Goal: Transaction & Acquisition: Purchase product/service

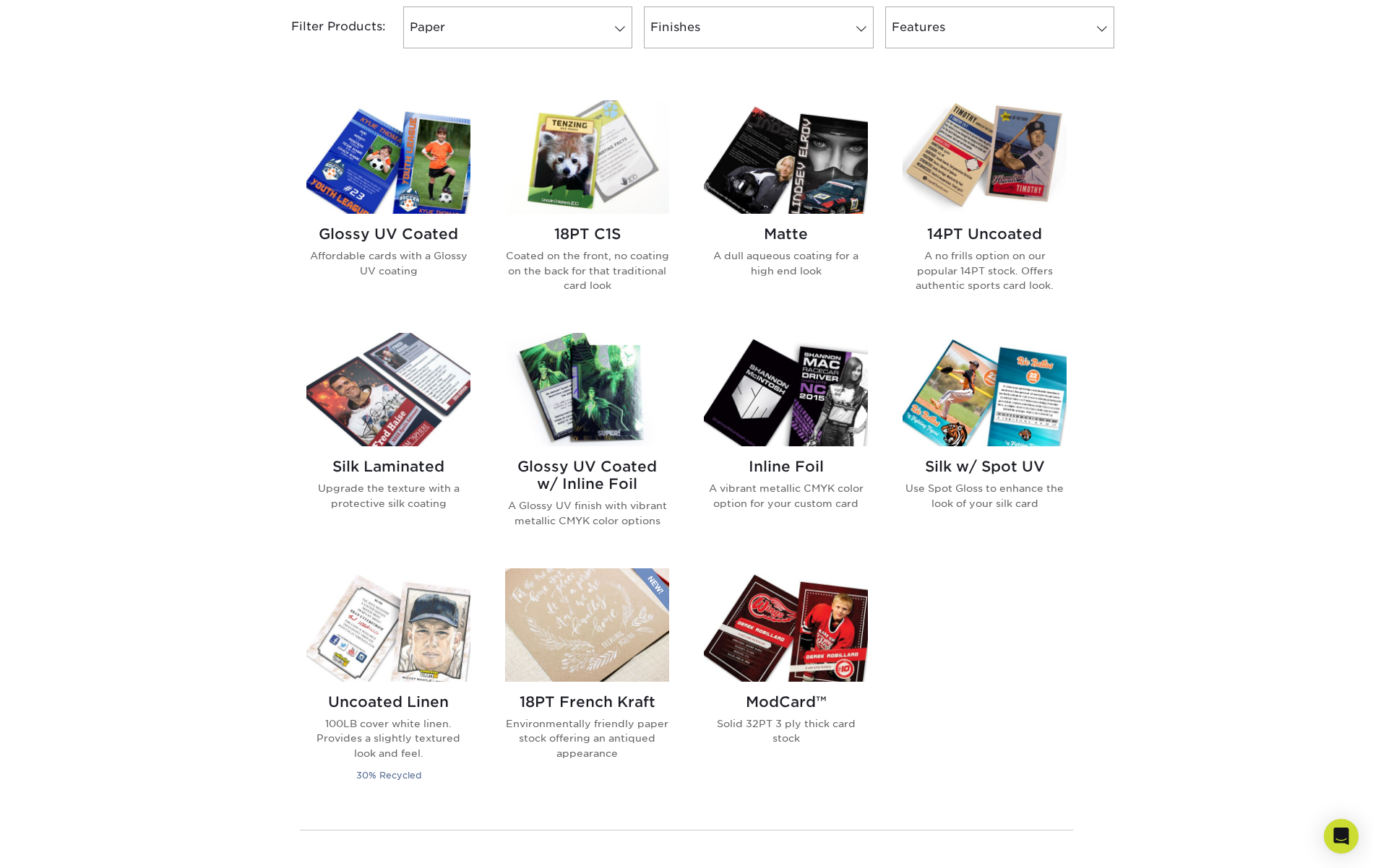
scroll to position [632, 0]
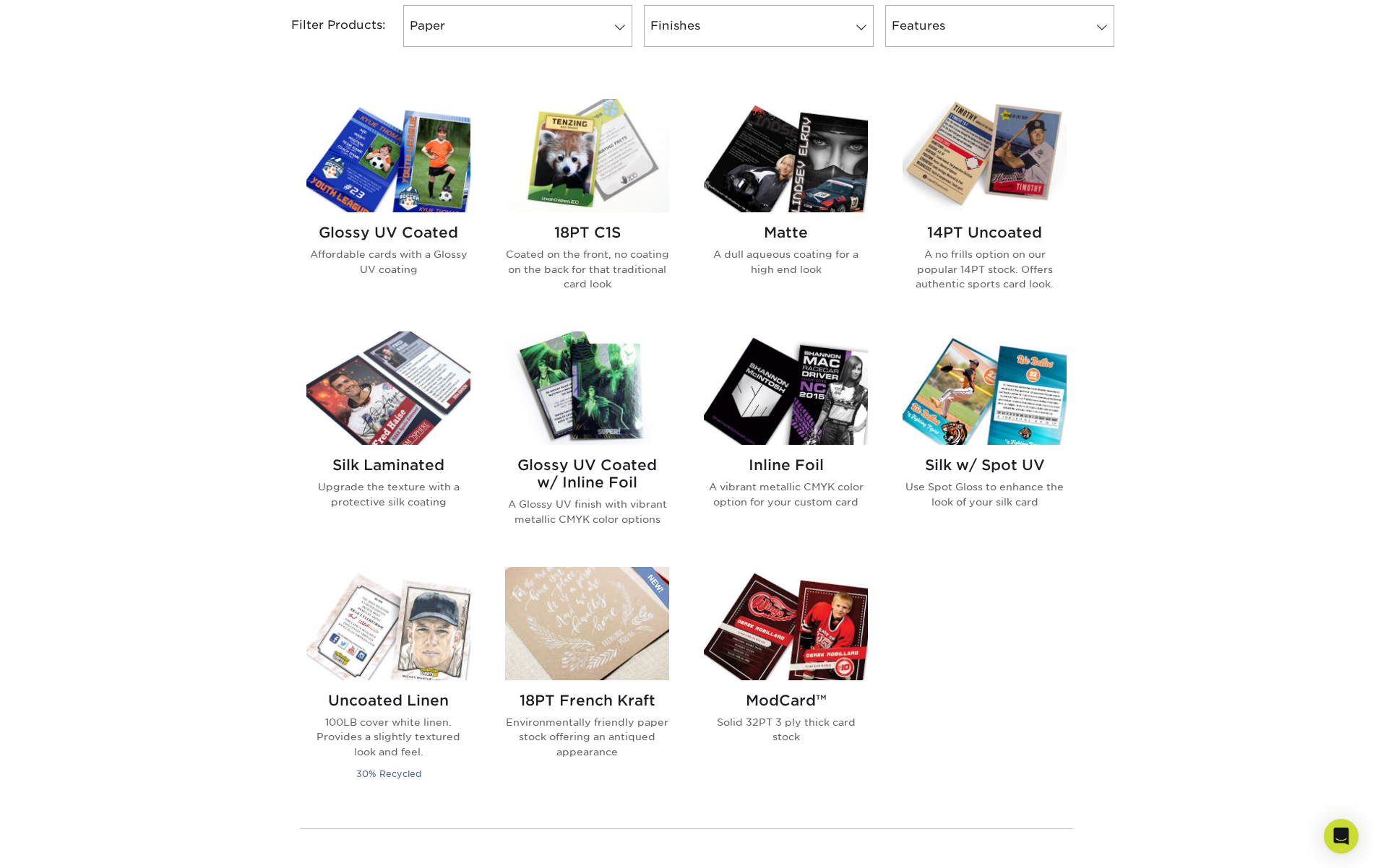
click at [812, 443] on img at bounding box center [786, 388] width 164 height 113
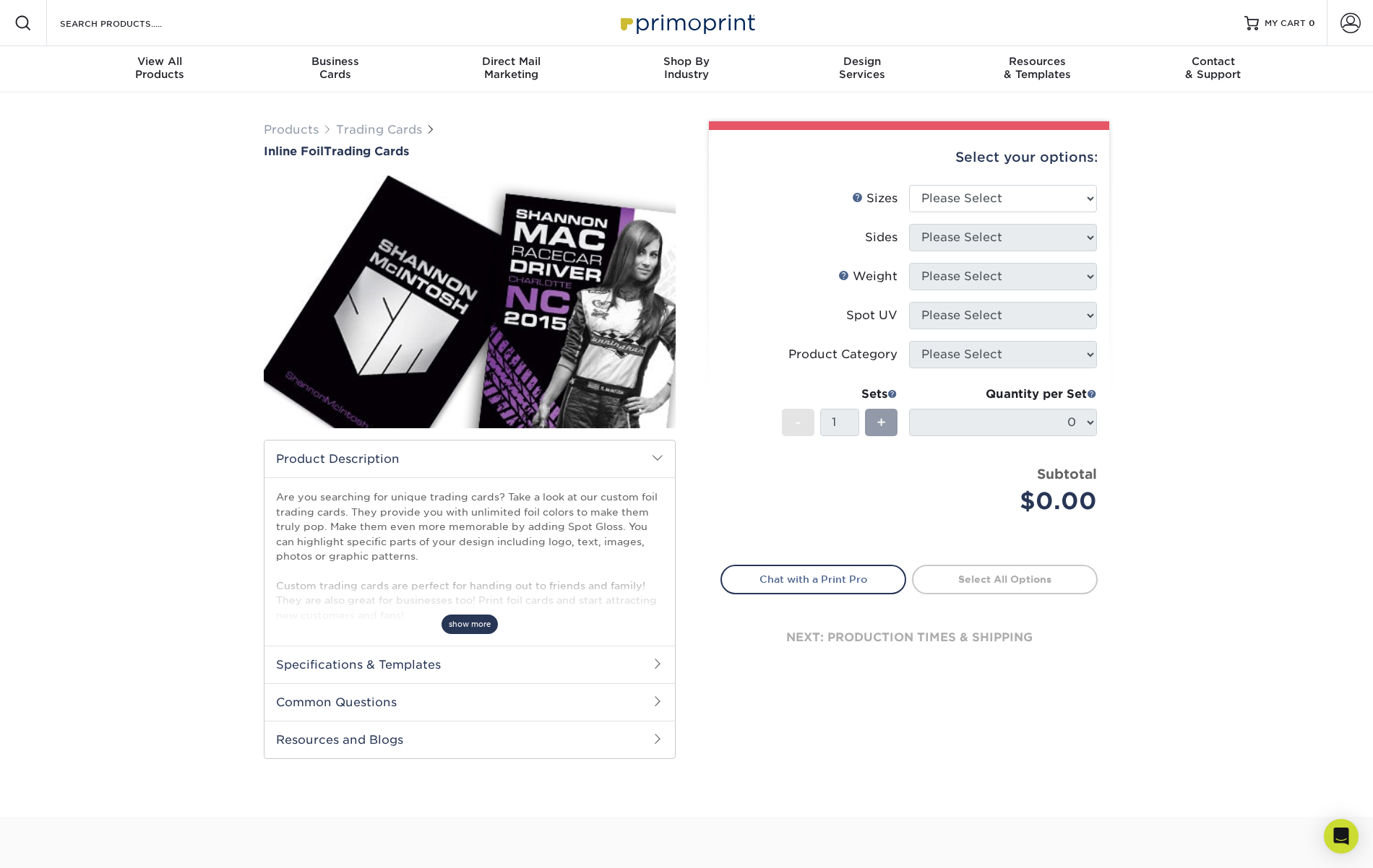
click at [465, 626] on span "show more" at bounding box center [470, 624] width 57 height 20
click at [1025, 192] on select "Please Select 2.5" x 3.5"" at bounding box center [1002, 199] width 188 height 28
select select "2.50x3.50"
click at [909, 185] on select "Please Select 2.5" x 3.5"" at bounding box center [1002, 199] width 188 height 28
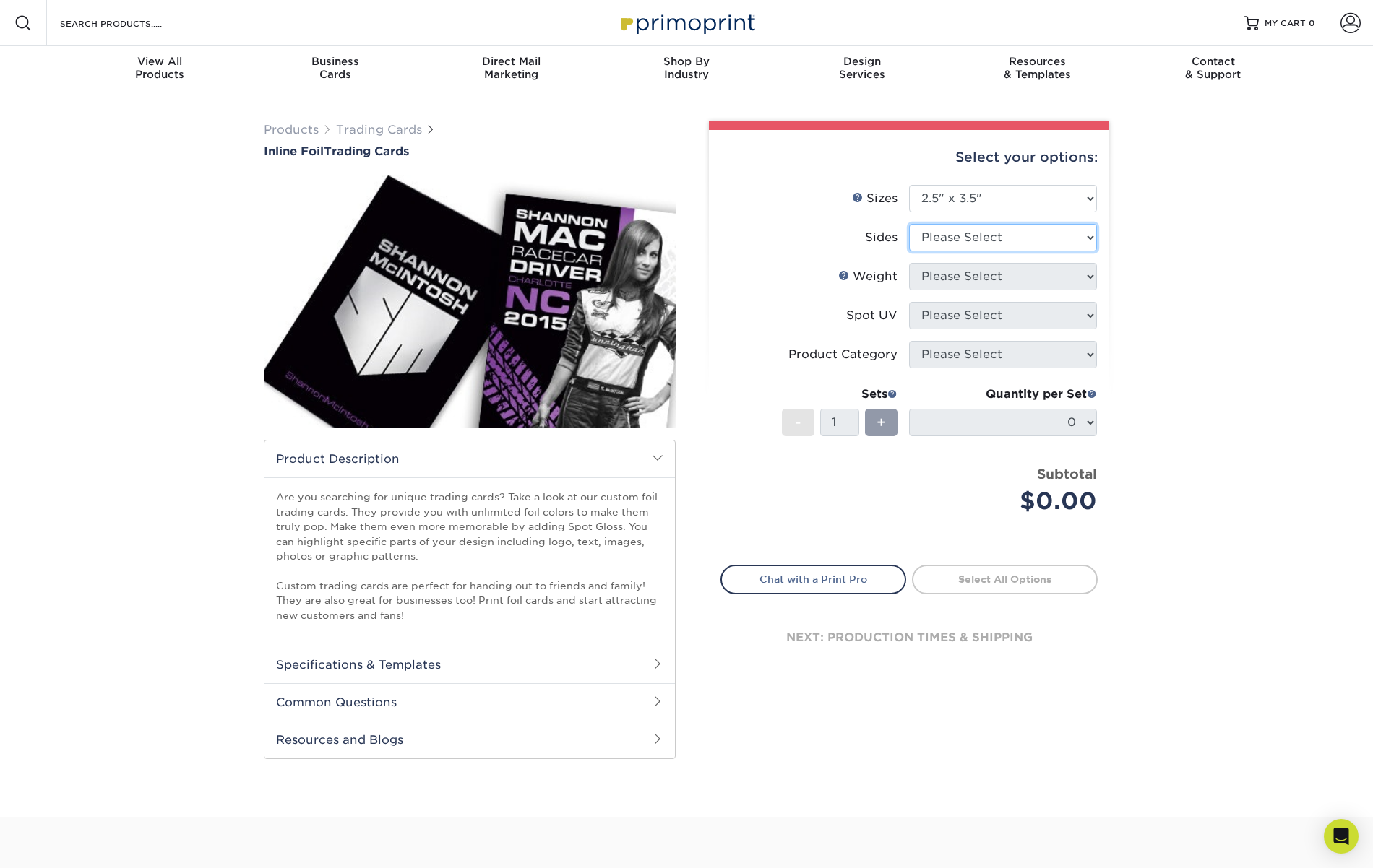
click at [994, 234] on select "Please Select Print Both Sides - Foil Back Only Print Both Sides - Foil Both Si…" at bounding box center [1002, 238] width 188 height 28
select select "e9e9dfb3-fba1-4d60-972c-fd9ca5904d33"
click at [909, 224] on select "Please Select Print Both Sides - Foil Back Only Print Both Sides - Foil Both Si…" at bounding box center [1002, 238] width 188 height 28
click at [1022, 284] on select "Please Select 16PT" at bounding box center [1002, 277] width 188 height 28
select select "16PT"
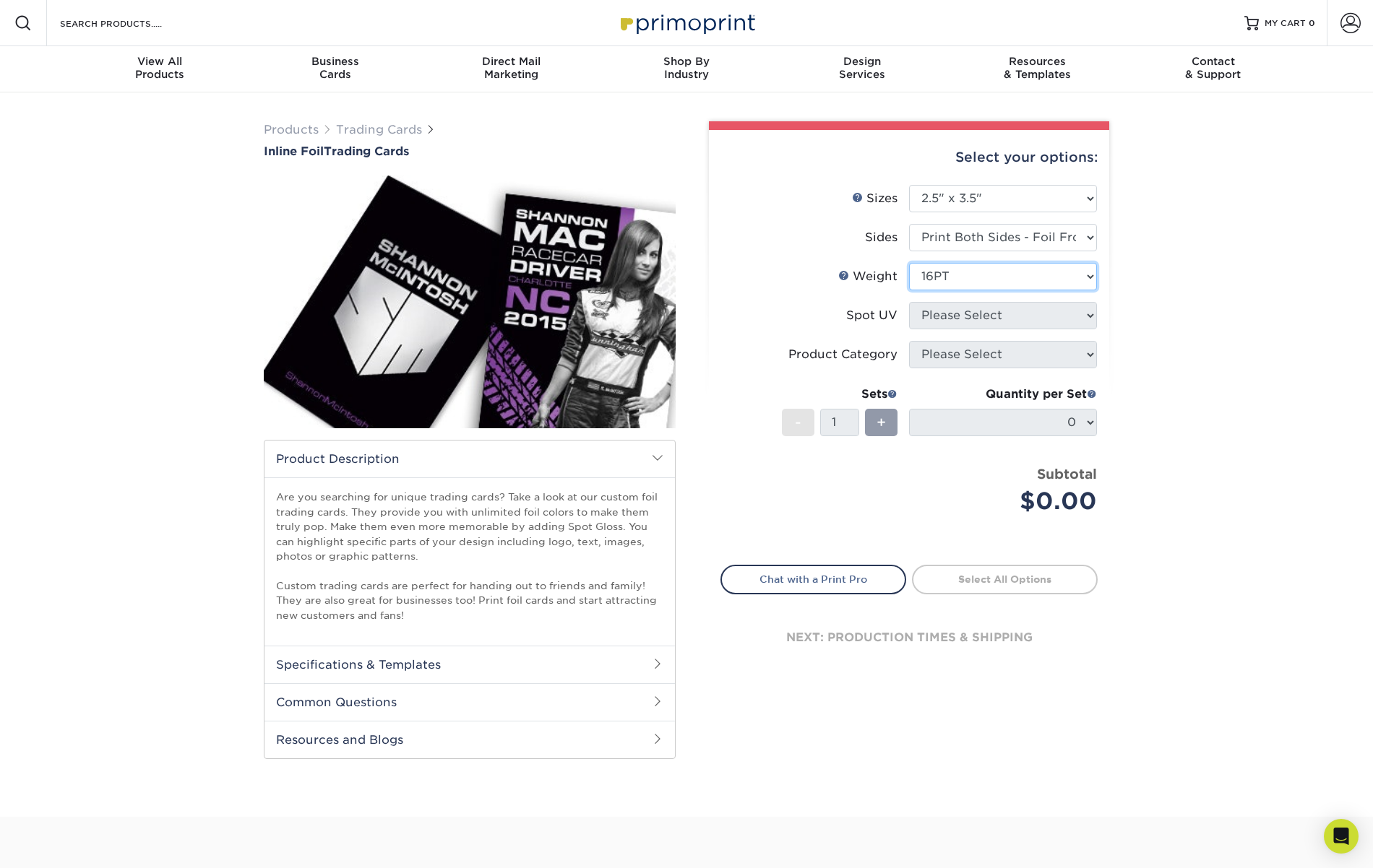
click at [909, 263] on select "Please Select 16PT" at bounding box center [1002, 277] width 188 height 28
click at [1009, 311] on select "Please Select No Spot UV Front and Back (Both Sides) Front Only Back Only" at bounding box center [1002, 315] width 188 height 28
click at [909, 302] on select "Please Select No Spot UV Front and Back (Both Sides) Front Only Back Only" at bounding box center [1002, 315] width 188 height 28
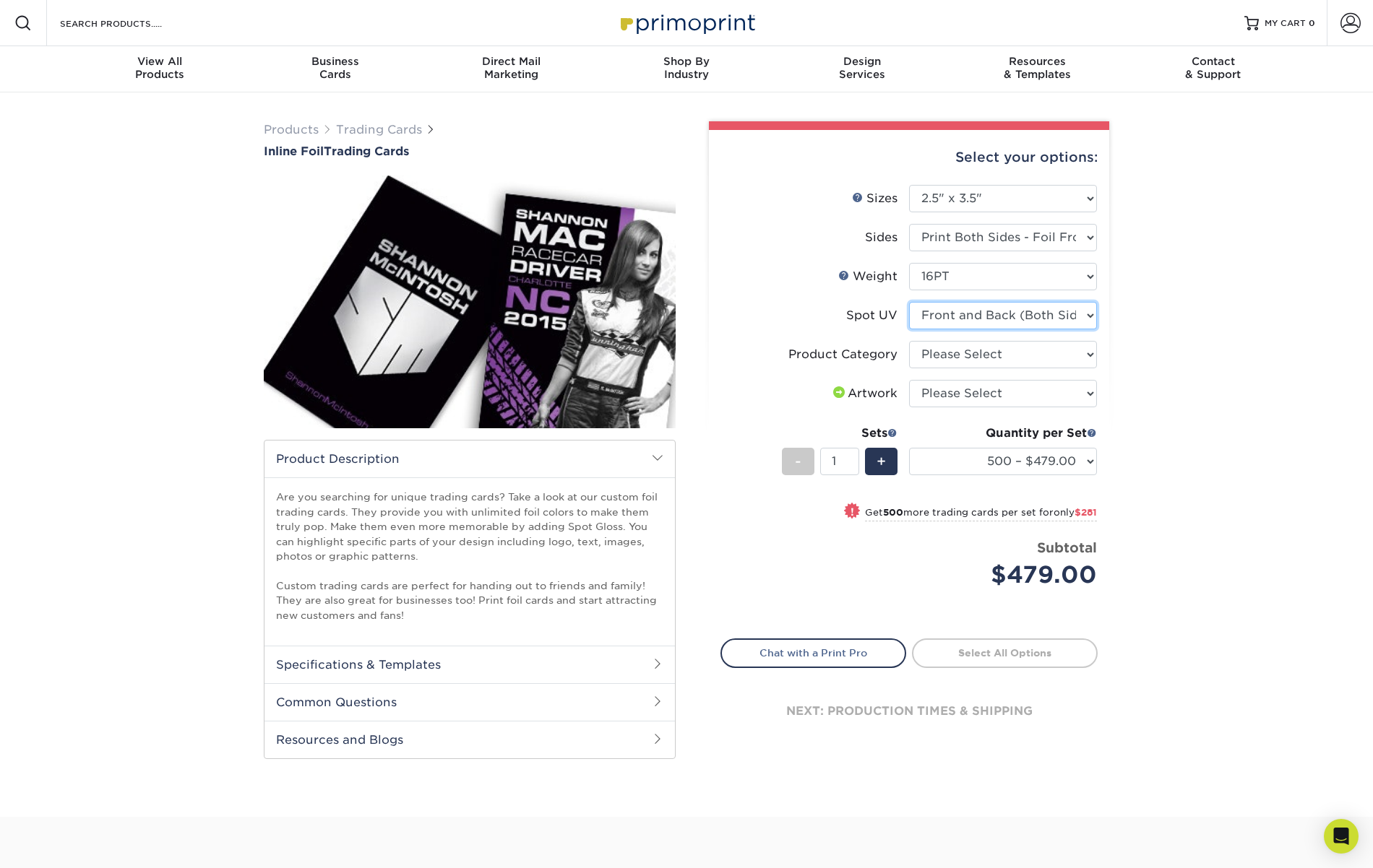
click at [1006, 321] on select "Please Select No Spot UV Front and Back (Both Sides) Front Only Back Only" at bounding box center [1002, 315] width 188 height 28
select select "3"
click at [909, 302] on select "Please Select No Spot UV Front and Back (Both Sides) Front Only Back Only" at bounding box center [1002, 315] width 188 height 28
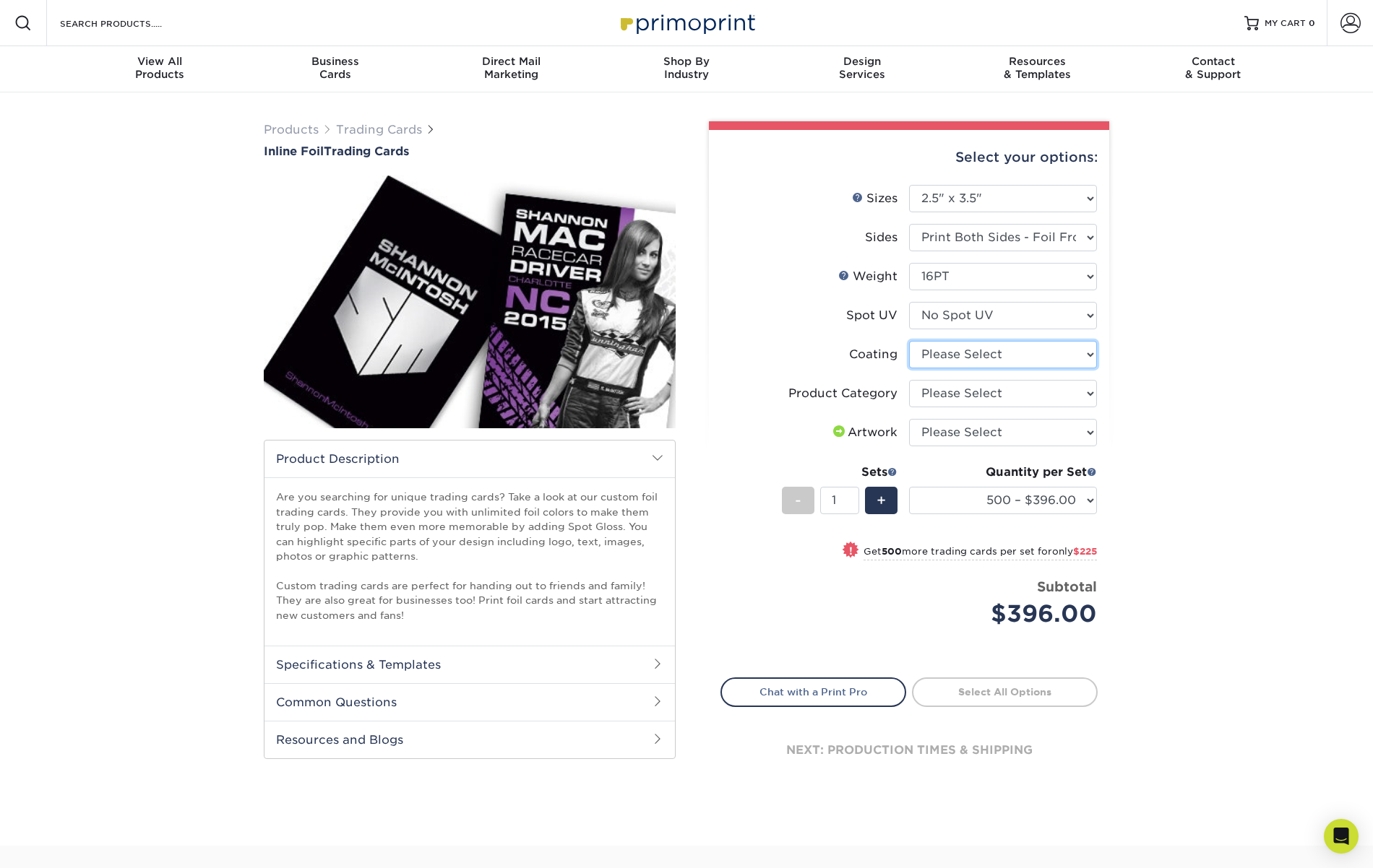
click at [1001, 350] on select at bounding box center [1002, 355] width 188 height 28
select select "3e7618de-abca-4bda-9f97-8b9129e913d8"
click at [909, 341] on select at bounding box center [1002, 355] width 188 height 28
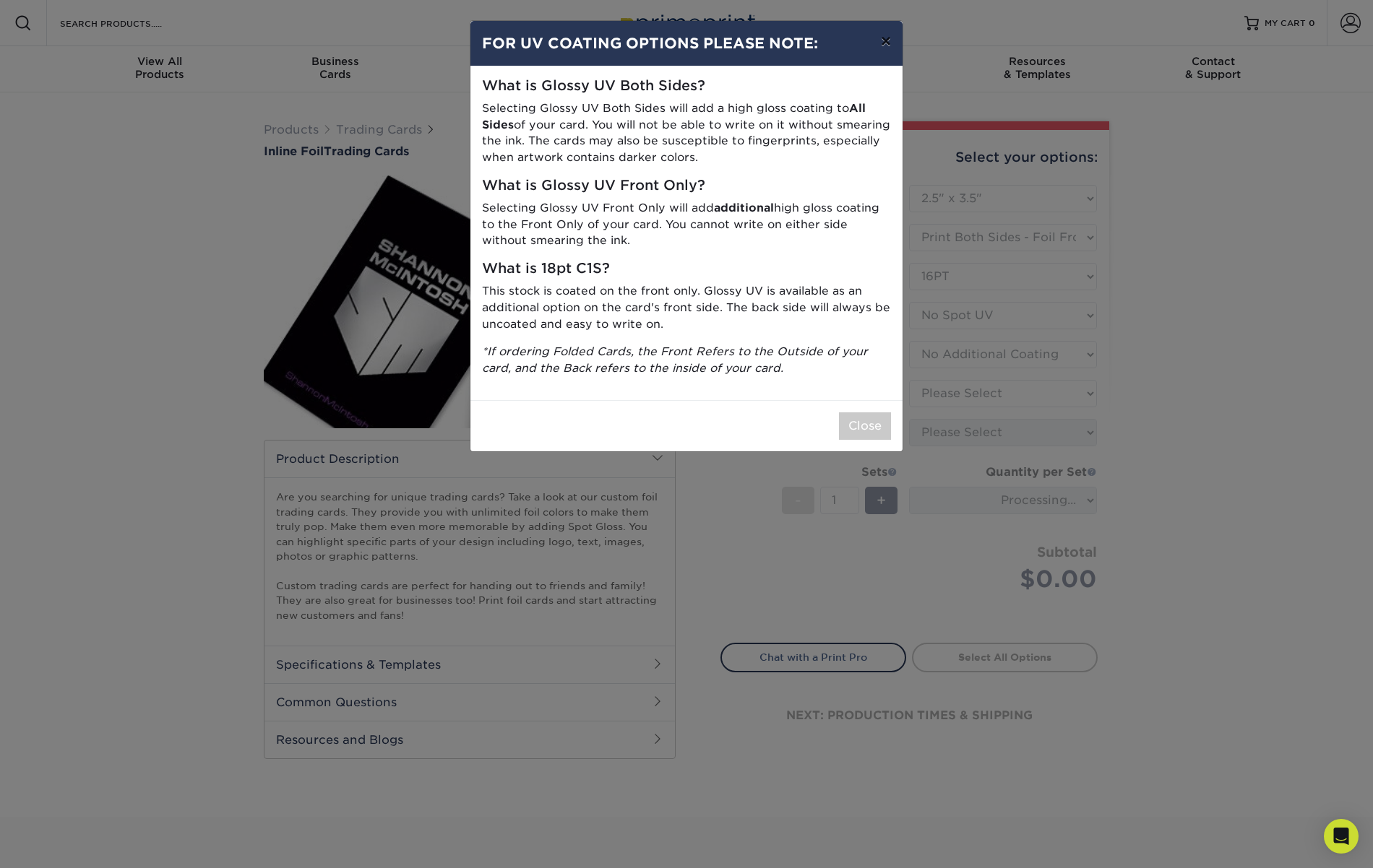
click at [882, 52] on button "×" at bounding box center [886, 40] width 34 height 40
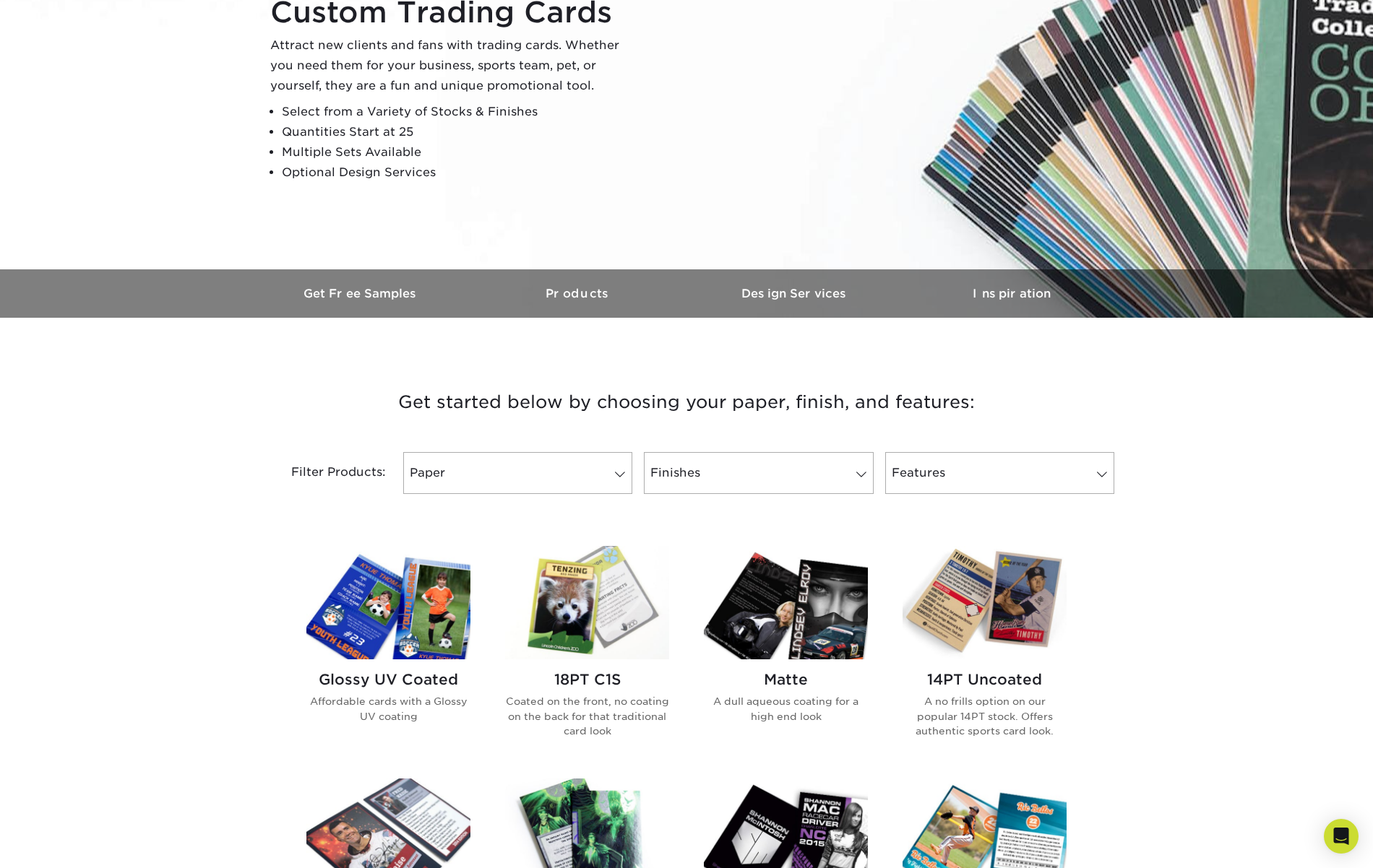
scroll to position [197, 0]
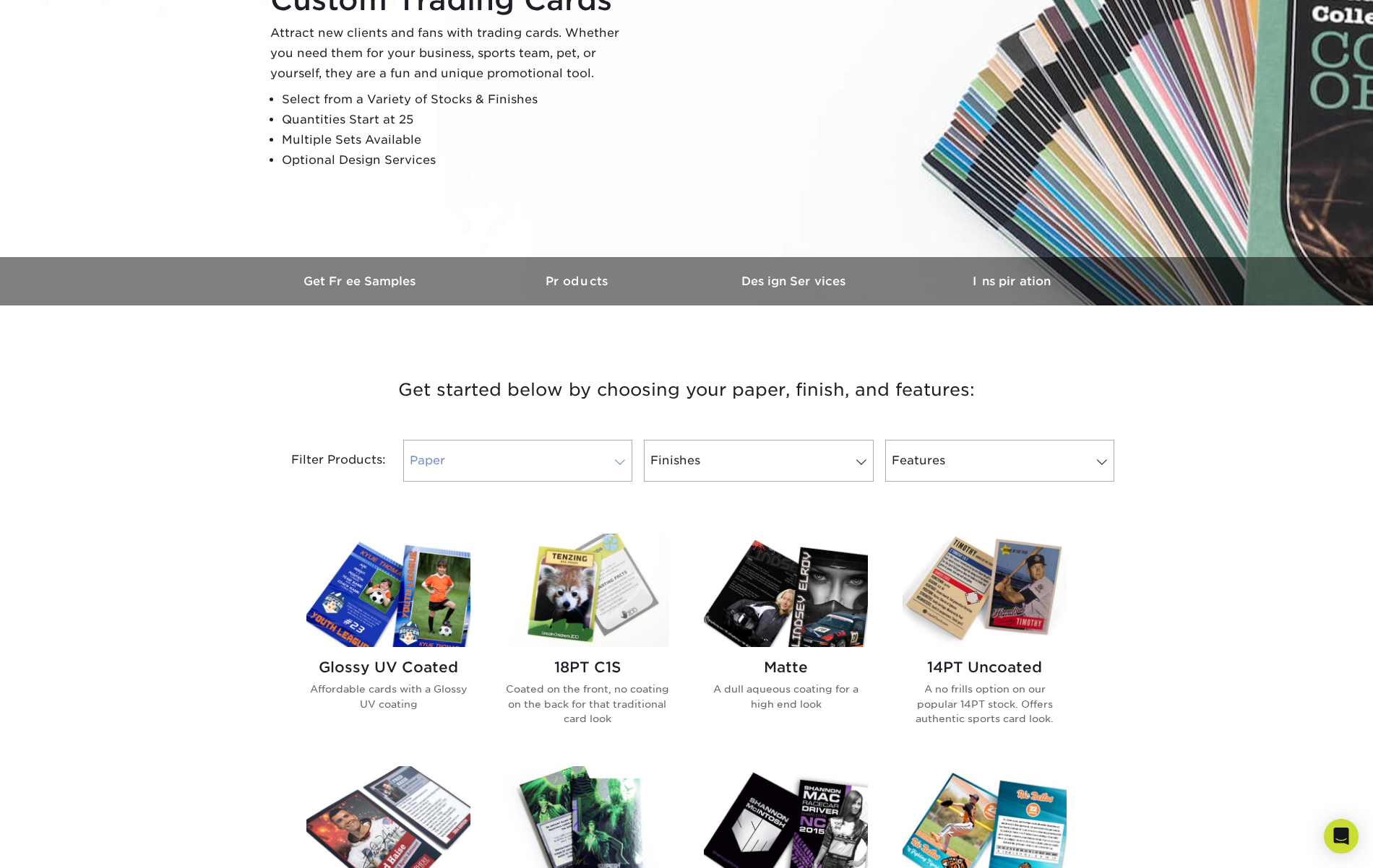
click at [577, 446] on link "Paper" at bounding box center [518, 461] width 229 height 42
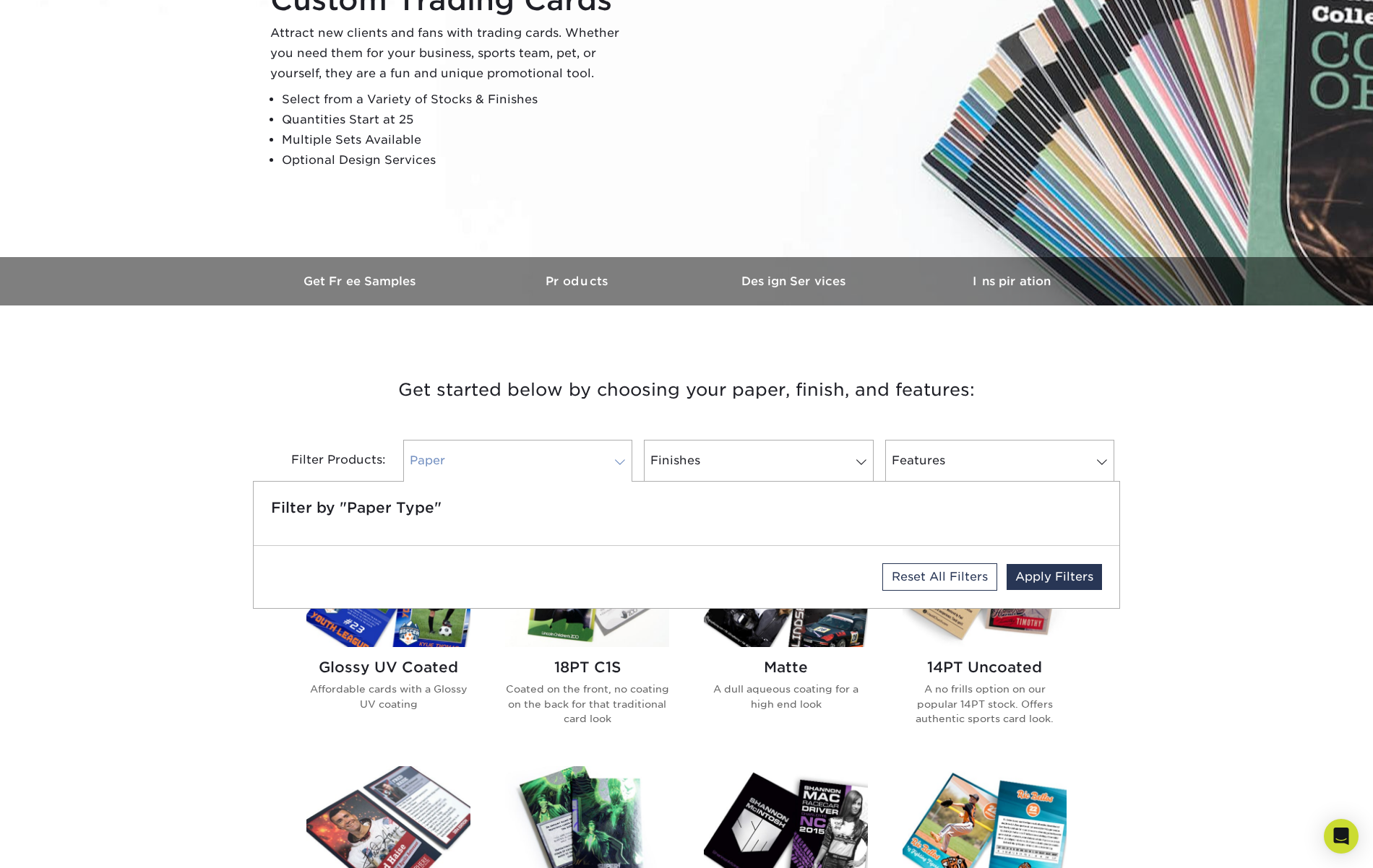
click at [577, 456] on link "Paper" at bounding box center [518, 461] width 229 height 42
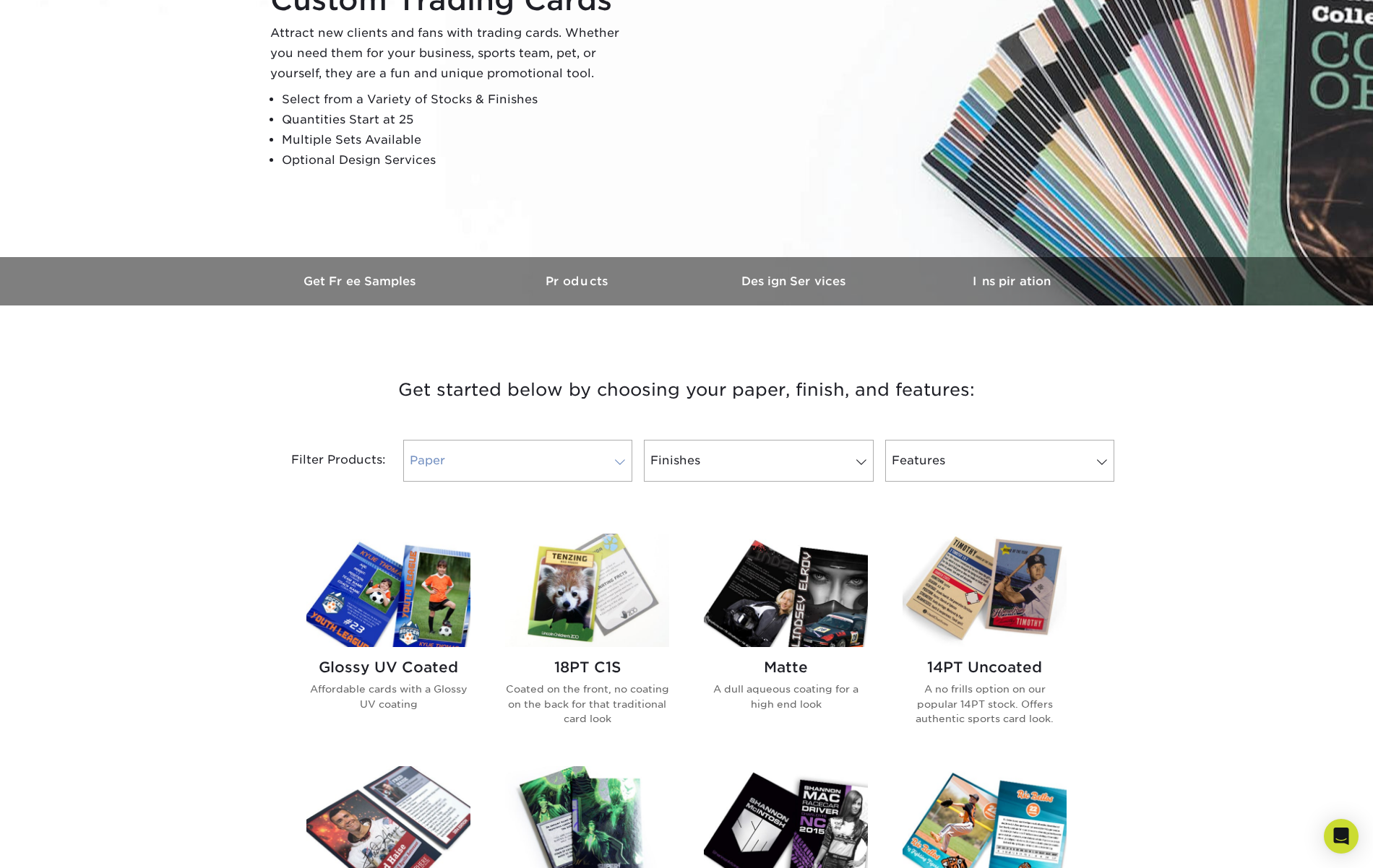
click at [576, 459] on link "Paper" at bounding box center [518, 461] width 229 height 42
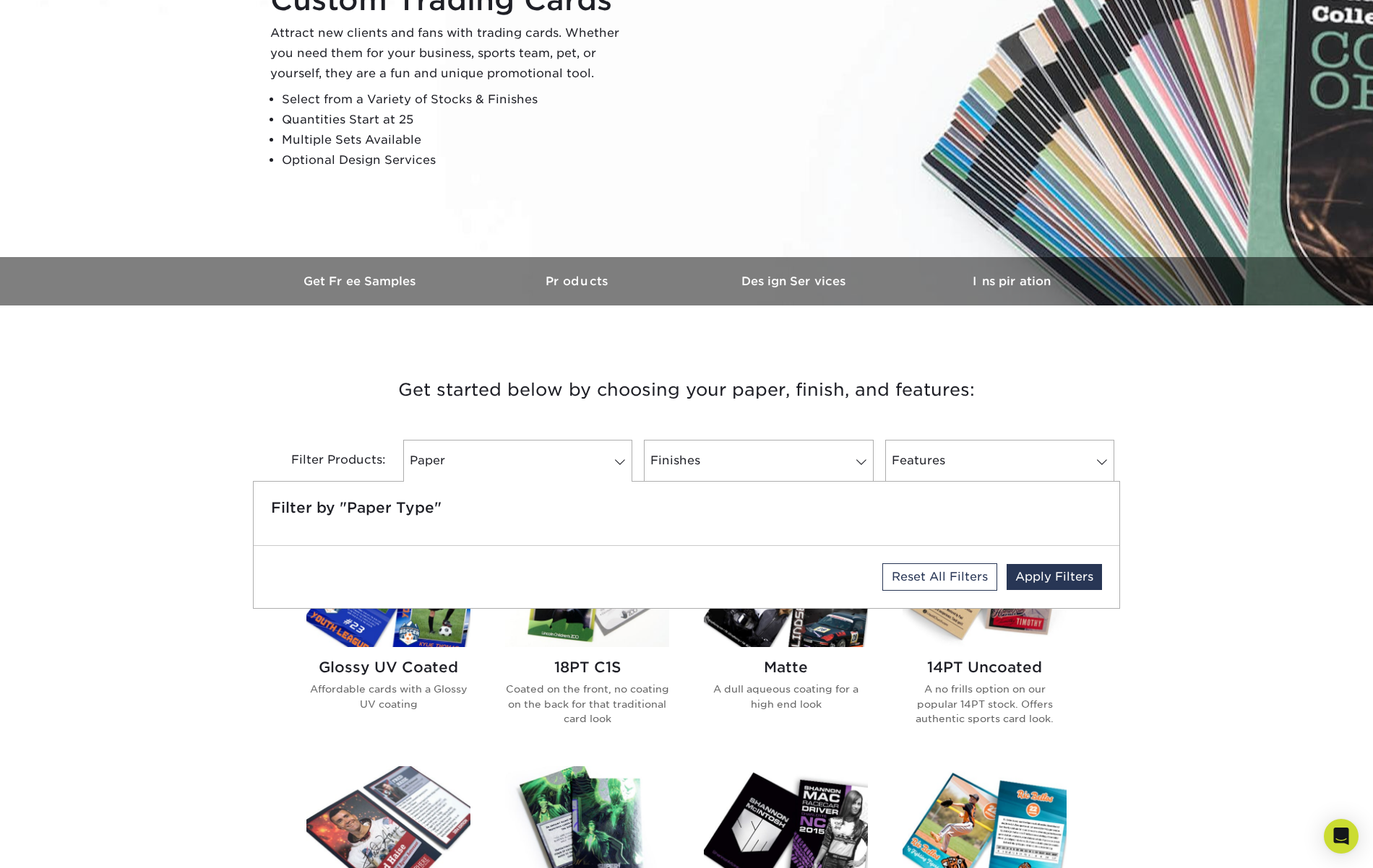
click at [589, 398] on h3 "Get started below by choosing your paper, finish, and features:" at bounding box center [687, 390] width 846 height 65
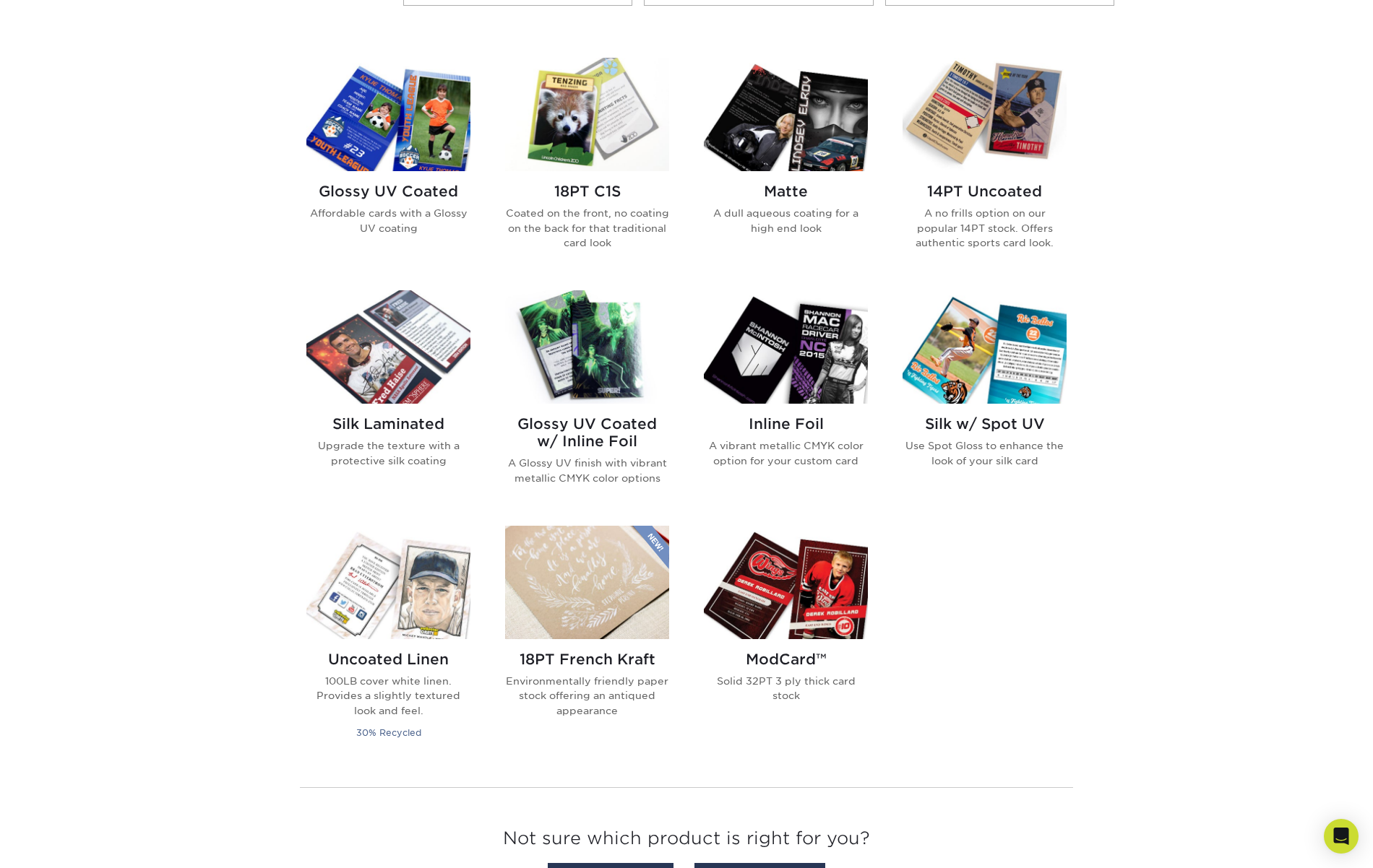
scroll to position [674, 0]
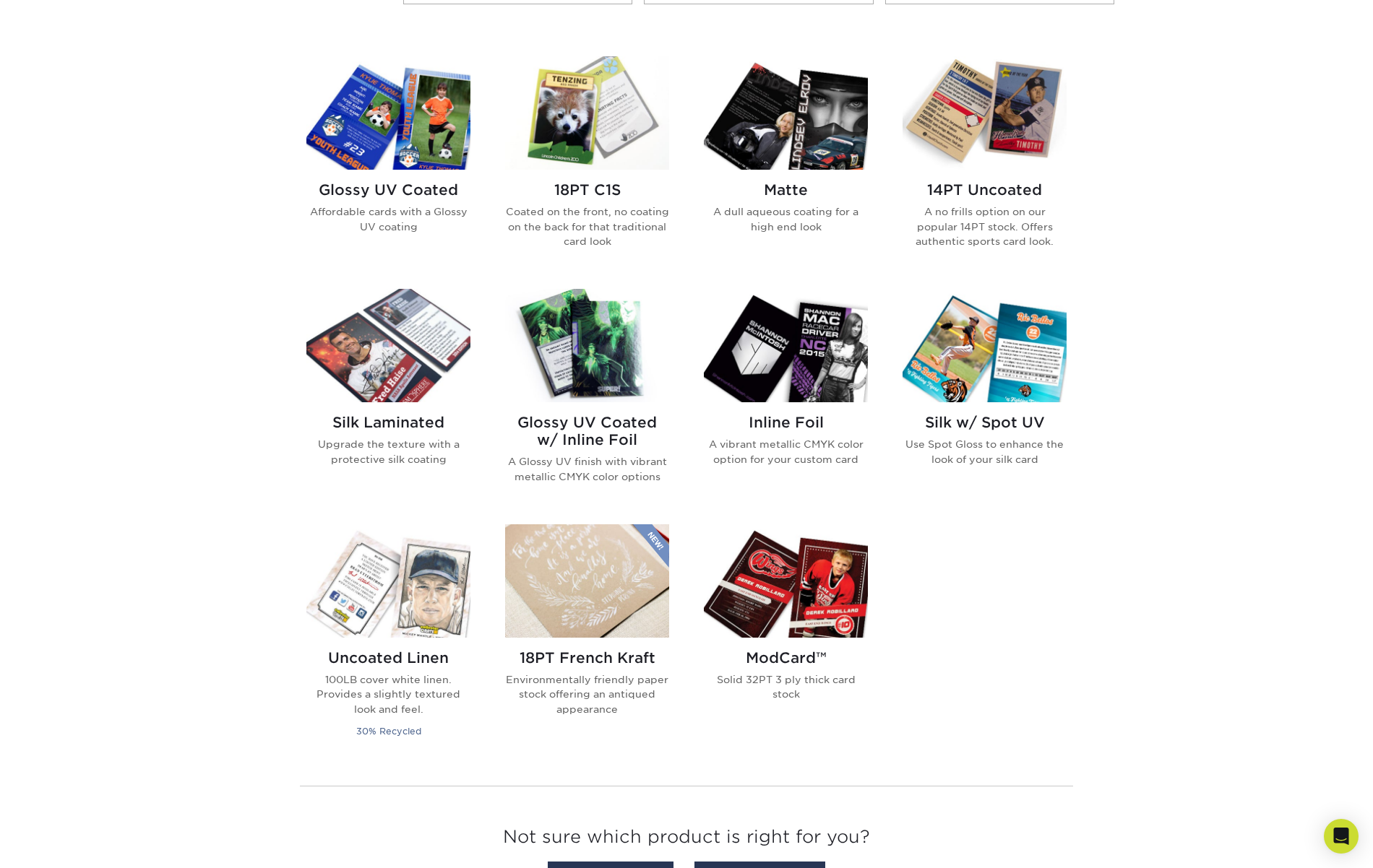
click at [778, 551] on img at bounding box center [786, 581] width 164 height 113
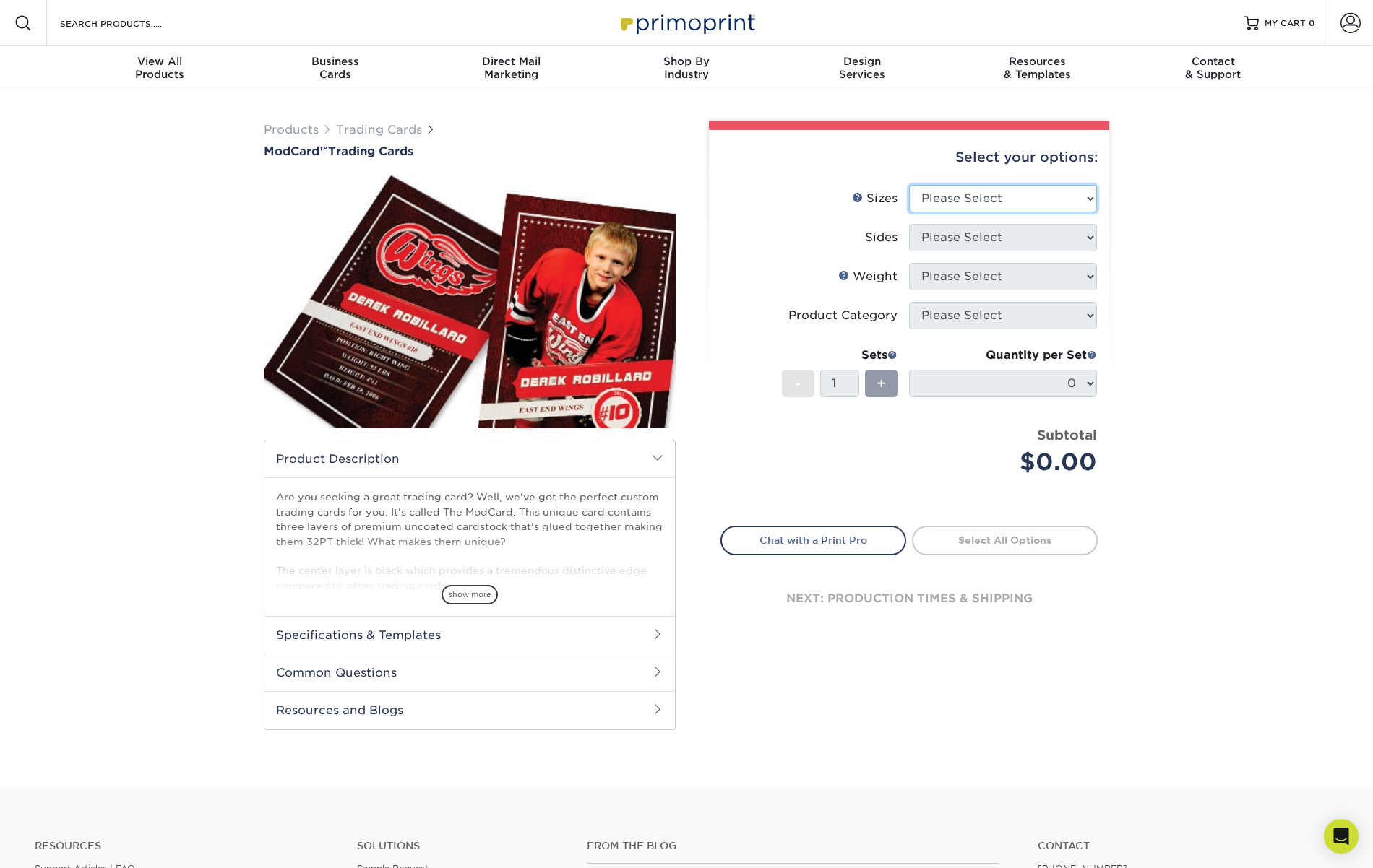
click at [966, 206] on select "Please Select 2.5" x 3.5"" at bounding box center [1002, 199] width 188 height 28
select select "2.50x3.50"
click at [909, 185] on select "Please Select 2.5" x 3.5"" at bounding box center [1002, 199] width 188 height 28
click at [959, 230] on select "Please Select Print Both Sides Print Front Only" at bounding box center [1002, 238] width 188 height 28
select select "13abbda7-1d64-4f25-8bb2-c179b224825d"
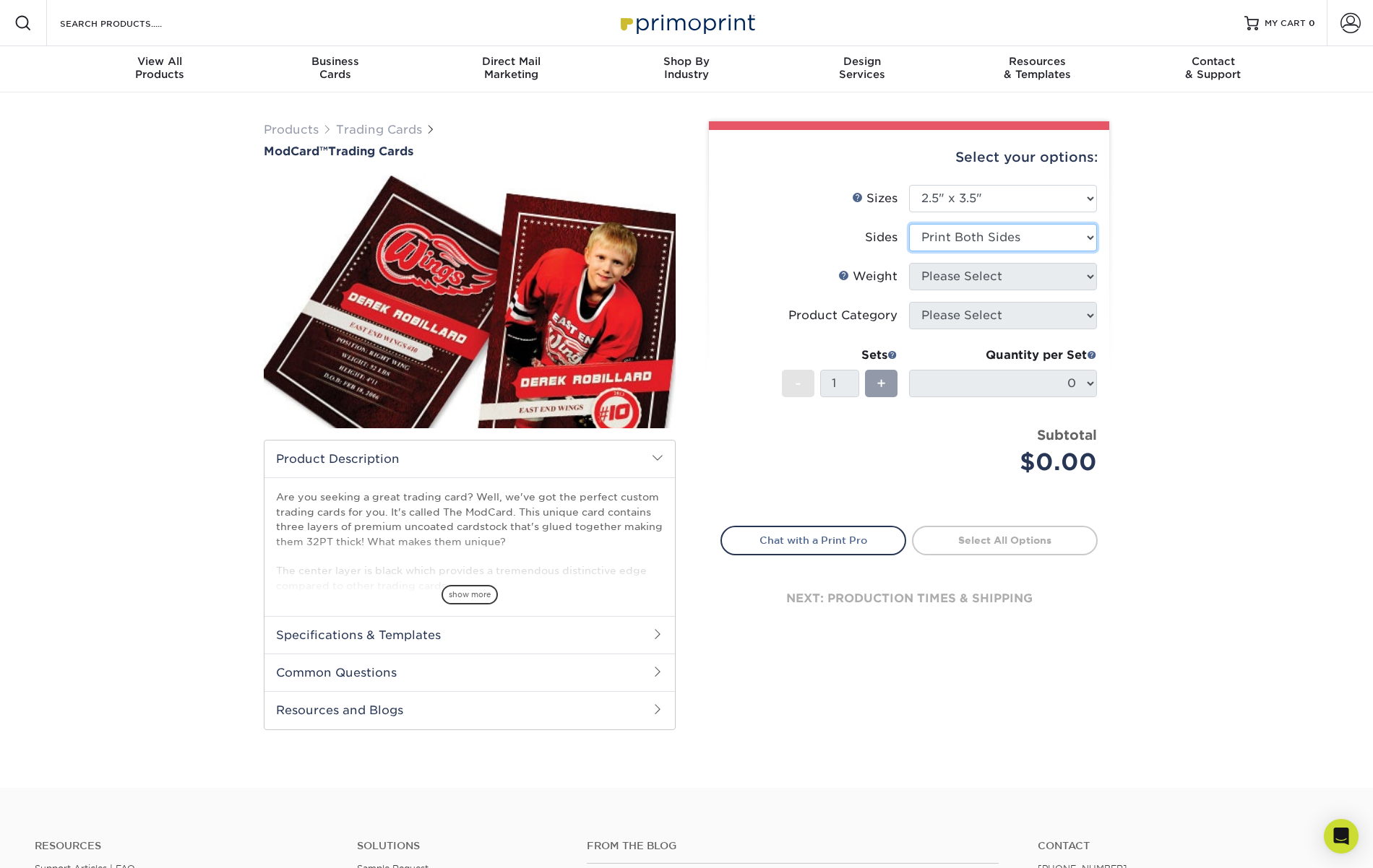
click at [909, 224] on select "Please Select Print Both Sides Print Front Only" at bounding box center [1002, 238] width 188 height 28
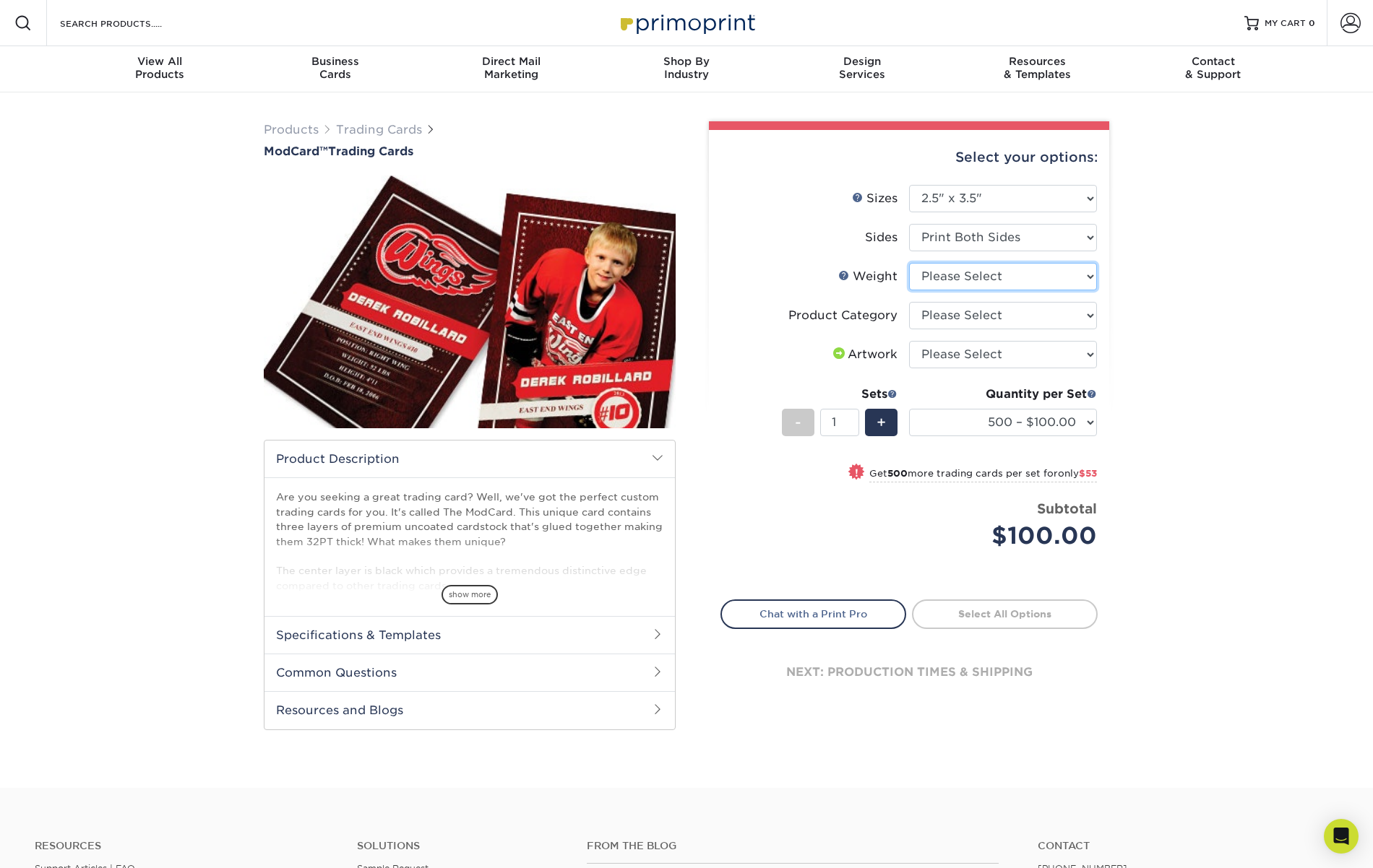
click at [957, 278] on select "Please Select 32PTUCBLK" at bounding box center [1002, 277] width 188 height 28
select select "32PTUCBLK"
click at [909, 263] on select "Please Select 32PTUCBLK" at bounding box center [1002, 277] width 188 height 28
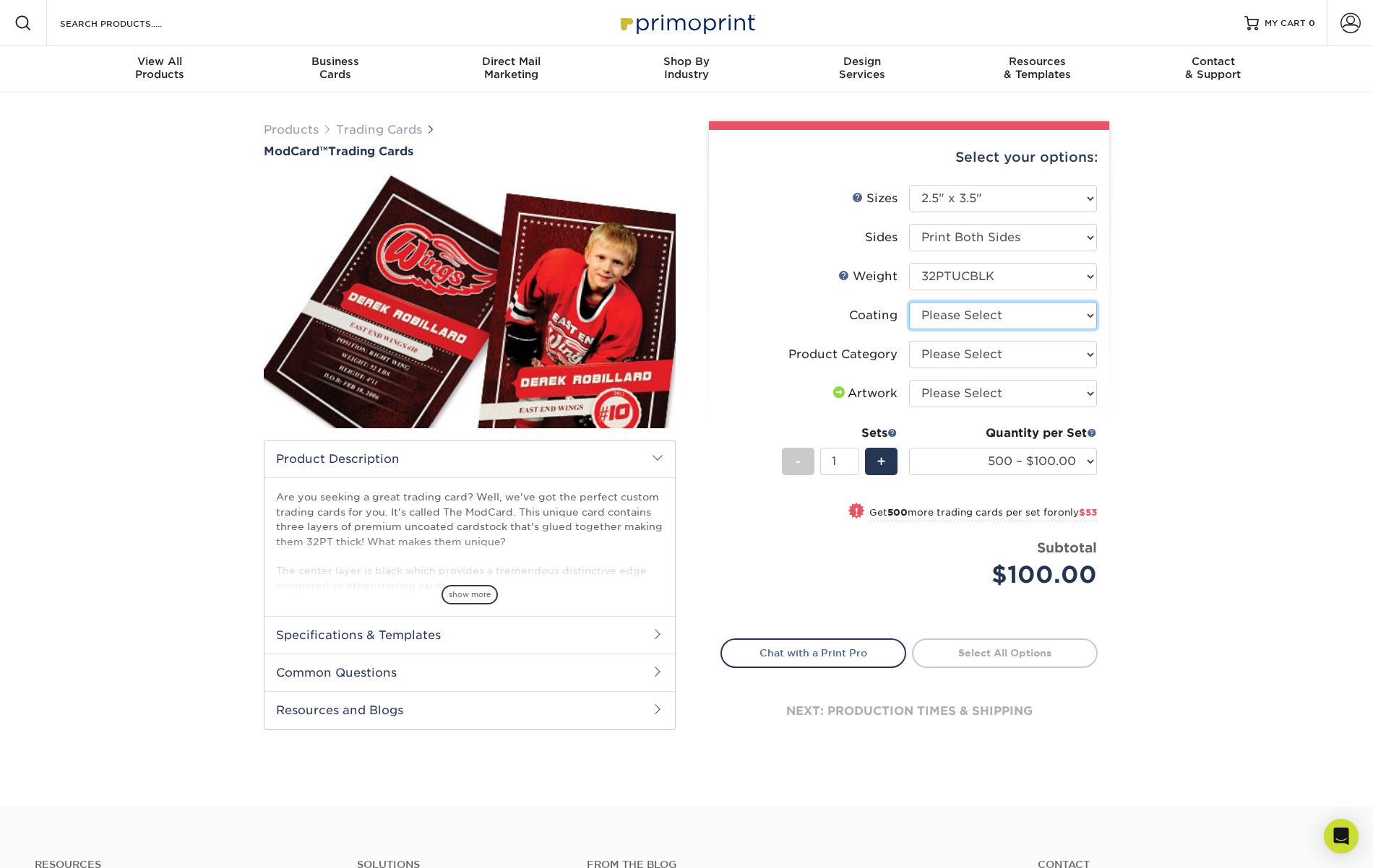
click at [974, 320] on select at bounding box center [1002, 315] width 188 height 28
click at [909, 302] on select at bounding box center [1002, 315] width 188 height 28
click at [973, 357] on select "Please Select Trading Cards" at bounding box center [1002, 355] width 188 height 28
select select "c2f9bce9-36c2-409d-b101-c29d9d031e18"
click at [909, 341] on select "Please Select Trading Cards" at bounding box center [1002, 355] width 188 height 28
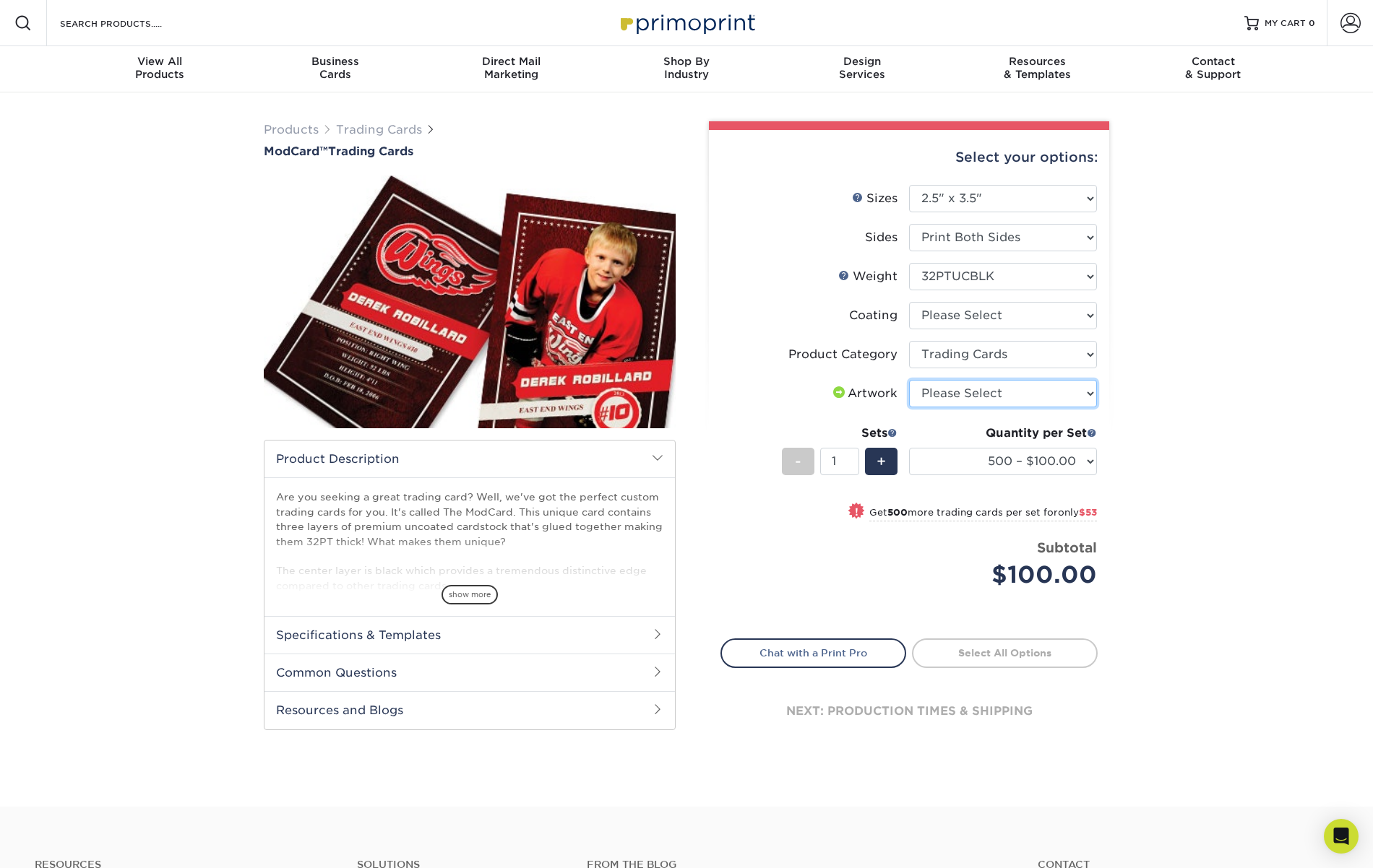
click at [968, 380] on select "Please Select I will upload files I need a design - $100" at bounding box center [1002, 394] width 188 height 28
click at [909, 380] on select "Please Select I will upload files I need a design - $100" at bounding box center [1002, 394] width 188 height 28
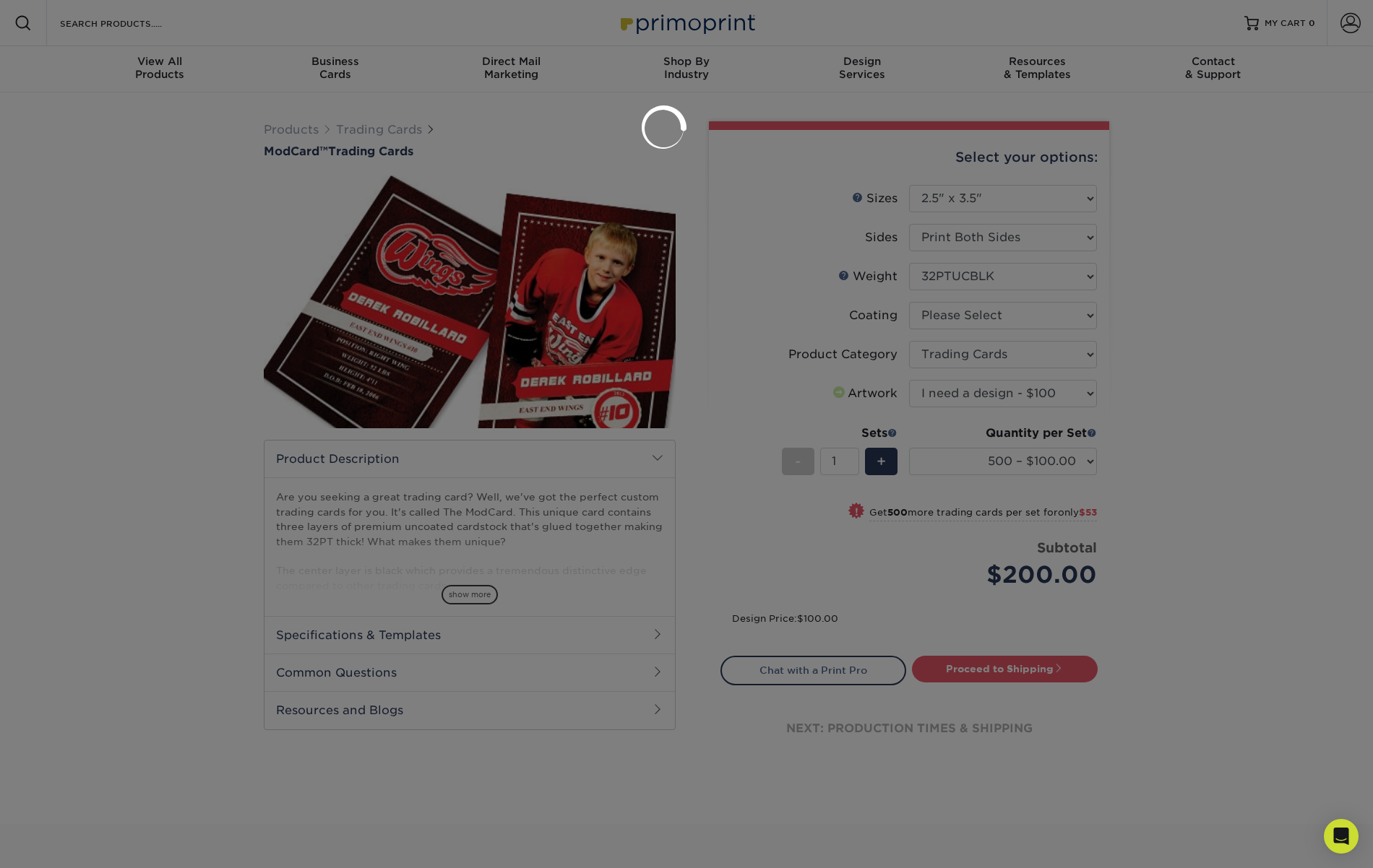
click at [959, 397] on div at bounding box center [686, 434] width 1373 height 868
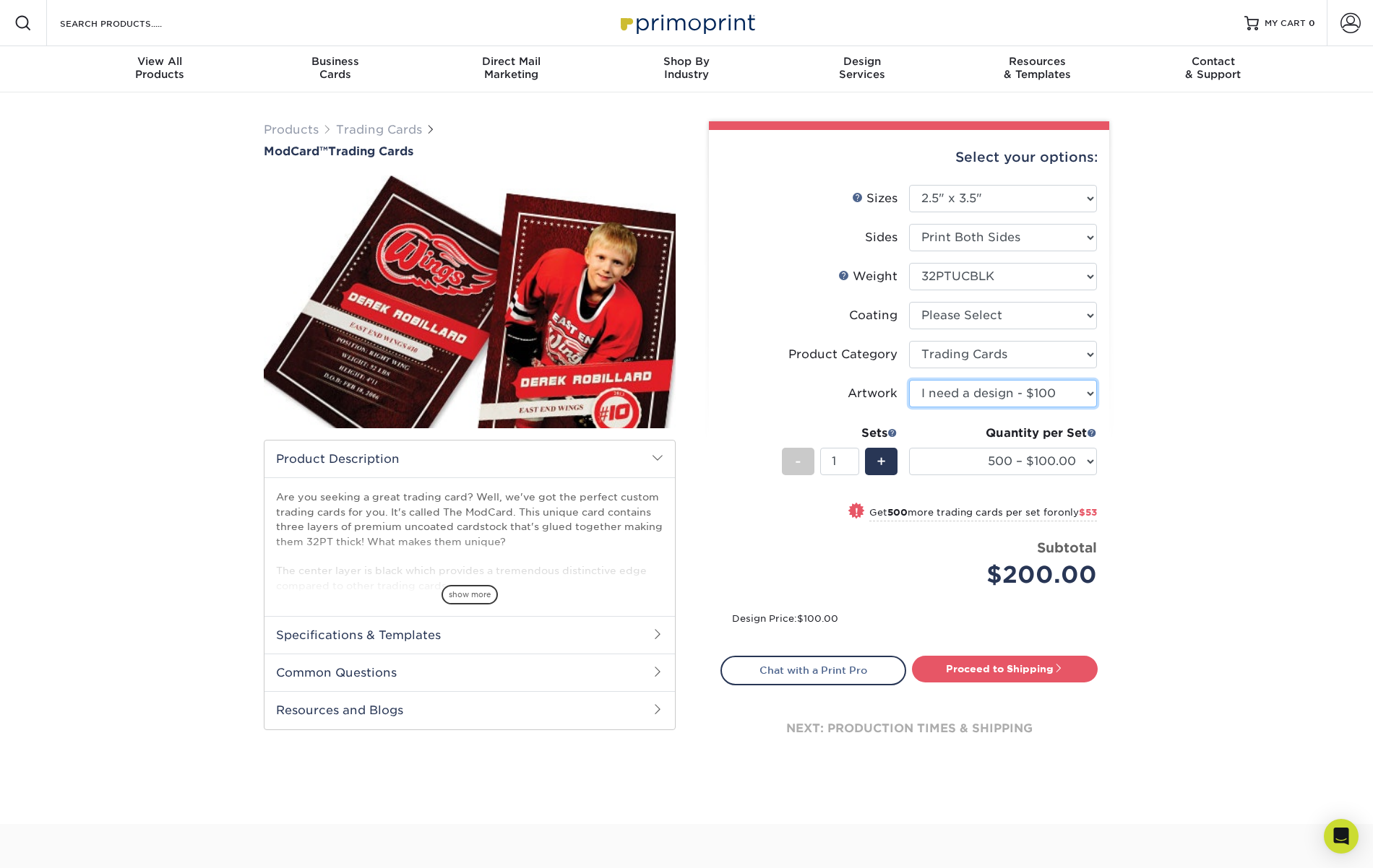
click at [959, 397] on select "Please Select I will upload files I need a design - $100" at bounding box center [1002, 394] width 188 height 28
select select "upload"
click at [909, 380] on select "Please Select I will upload files I need a design - $100" at bounding box center [1002, 394] width 188 height 28
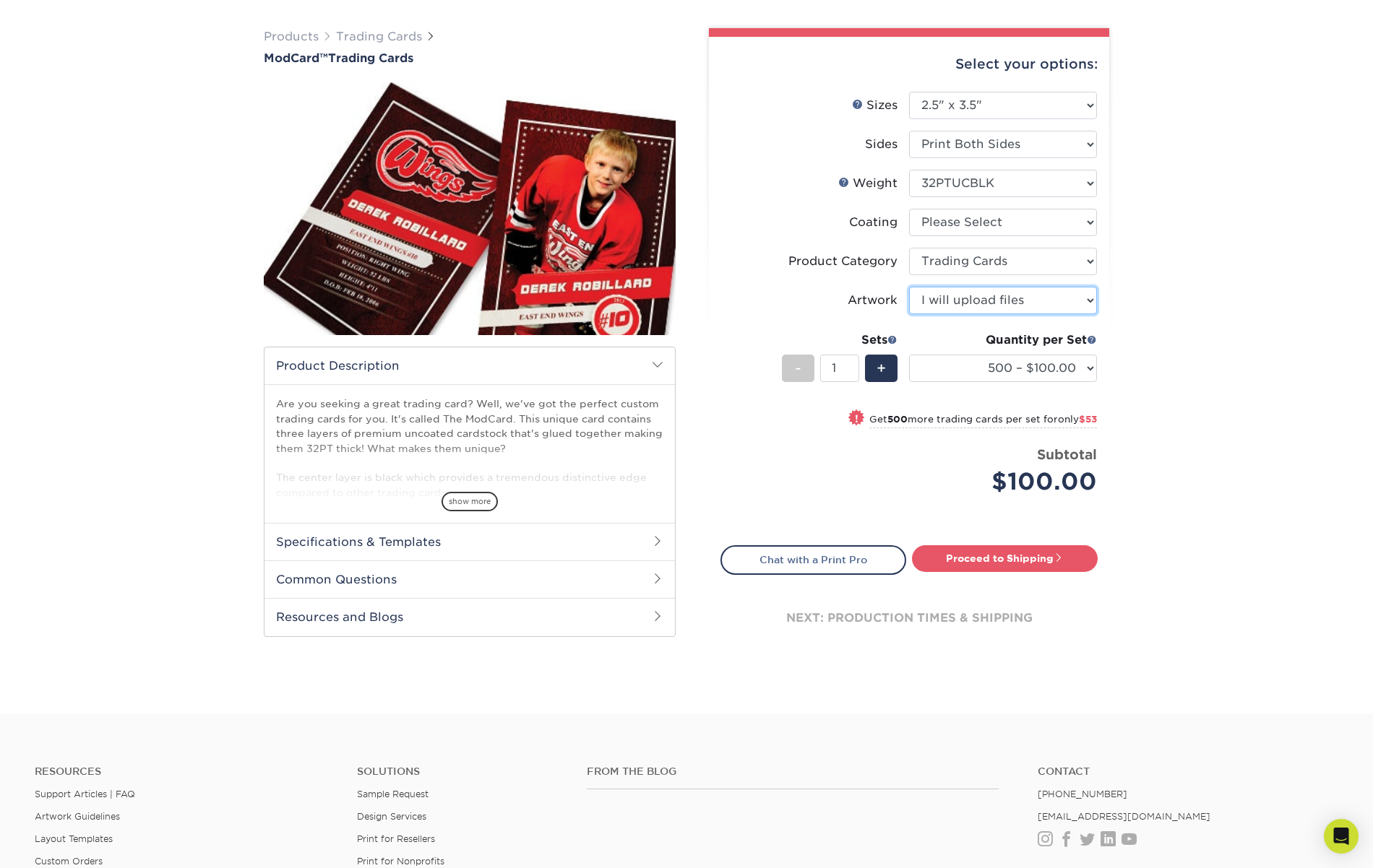
scroll to position [94, 0]
click at [455, 502] on span "show more" at bounding box center [470, 501] width 57 height 20
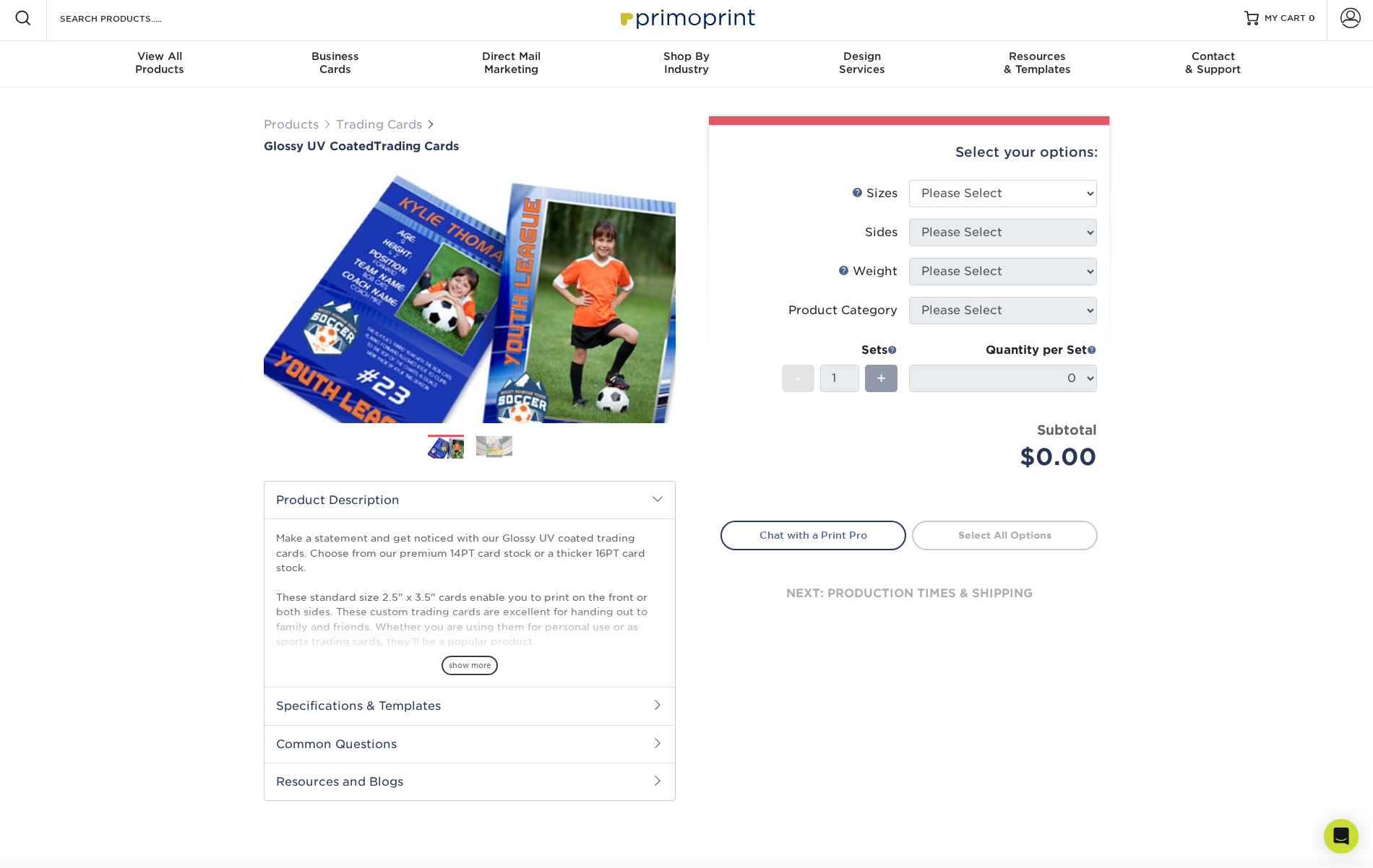
scroll to position [7, 0]
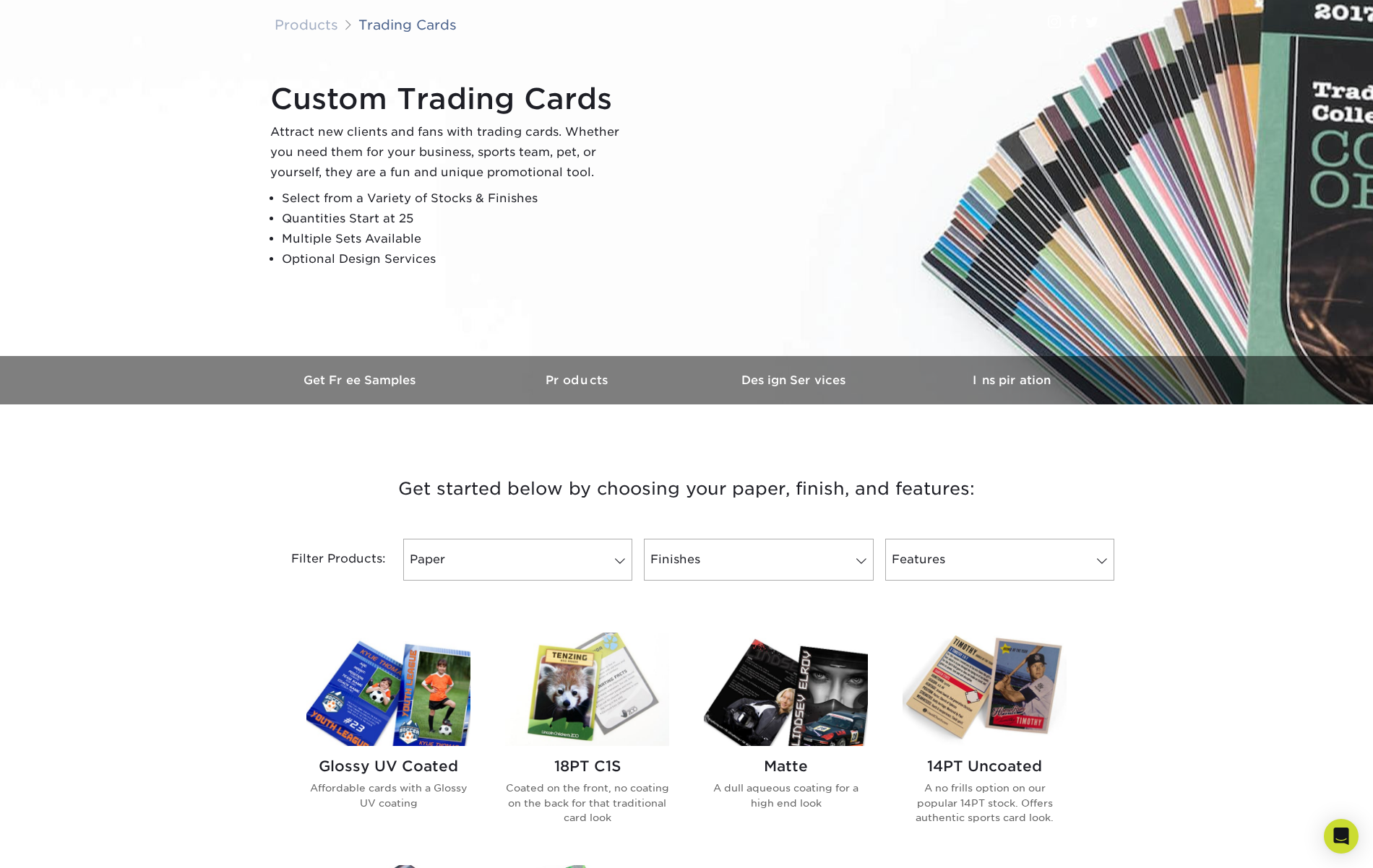
scroll to position [99, 0]
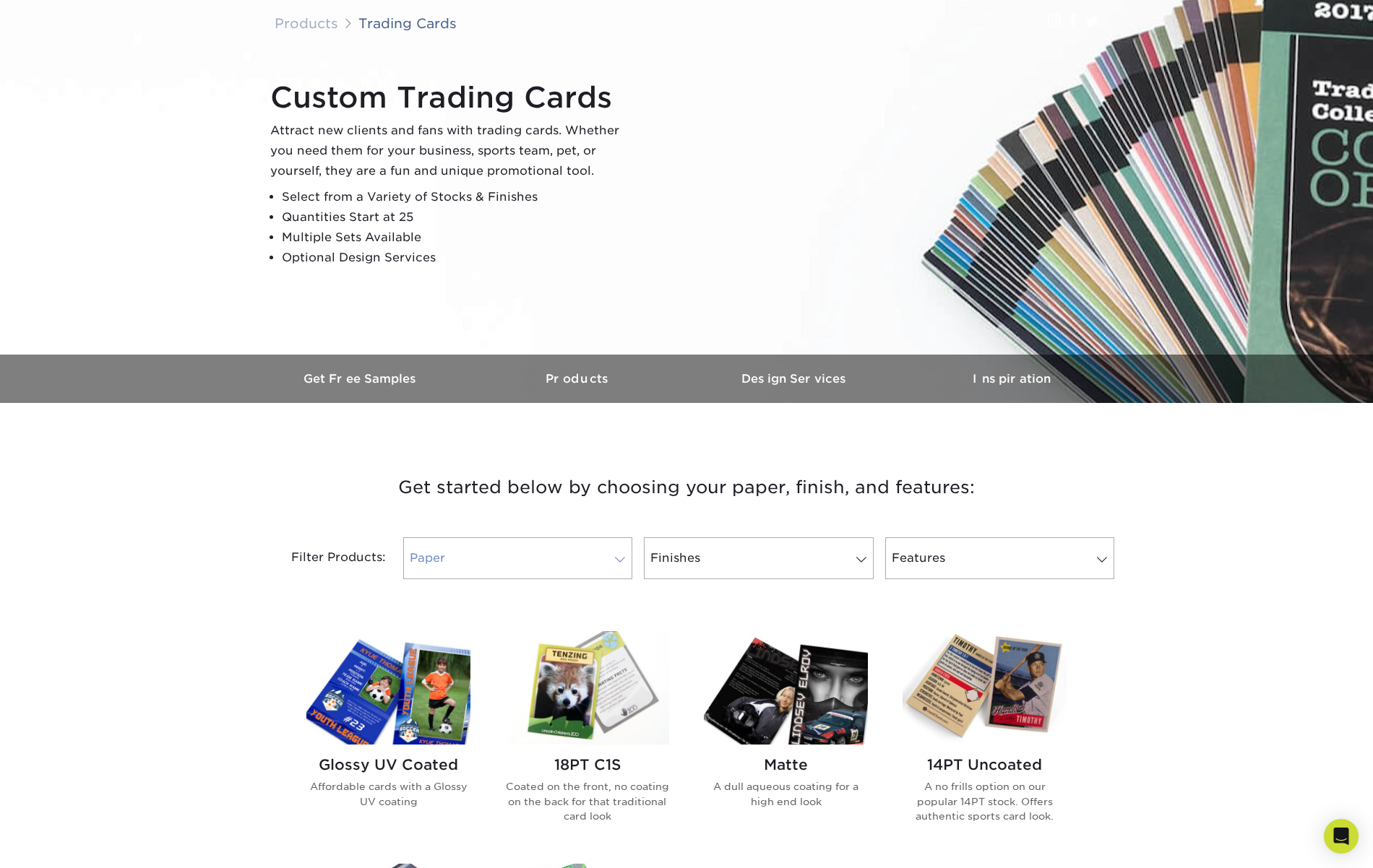
click at [595, 548] on link "Paper" at bounding box center [518, 558] width 229 height 42
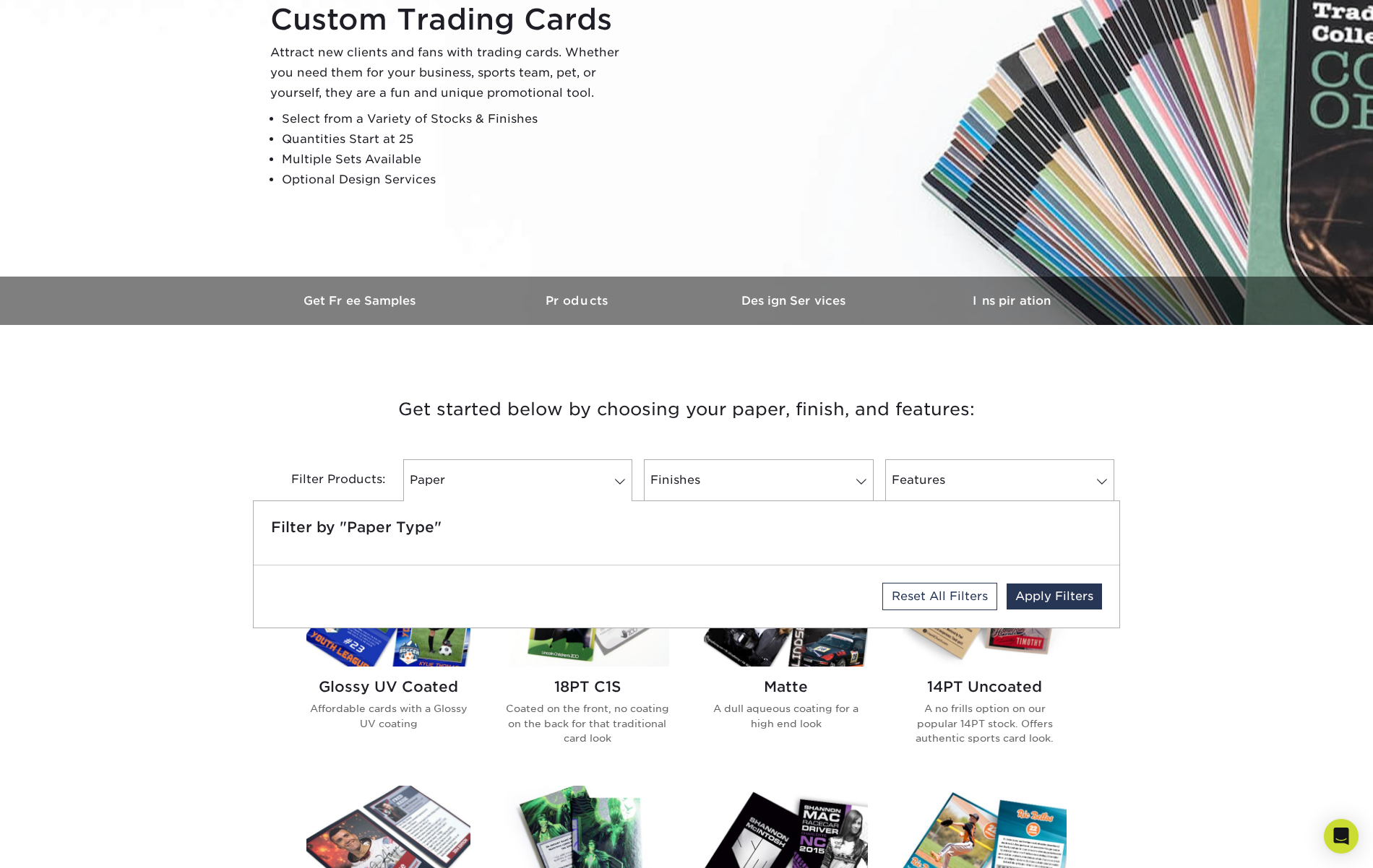
scroll to position [180, 0]
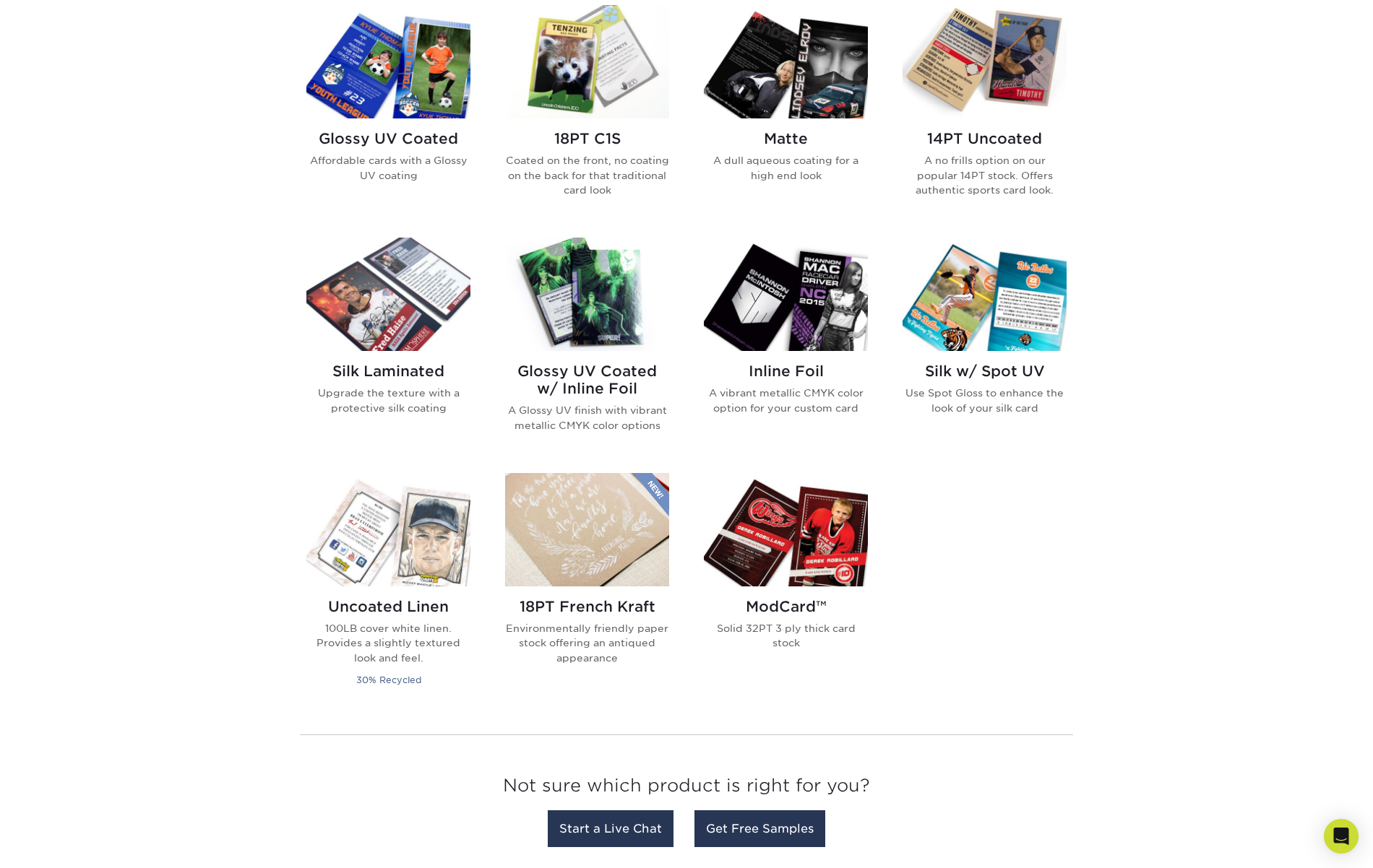
scroll to position [740, 0]
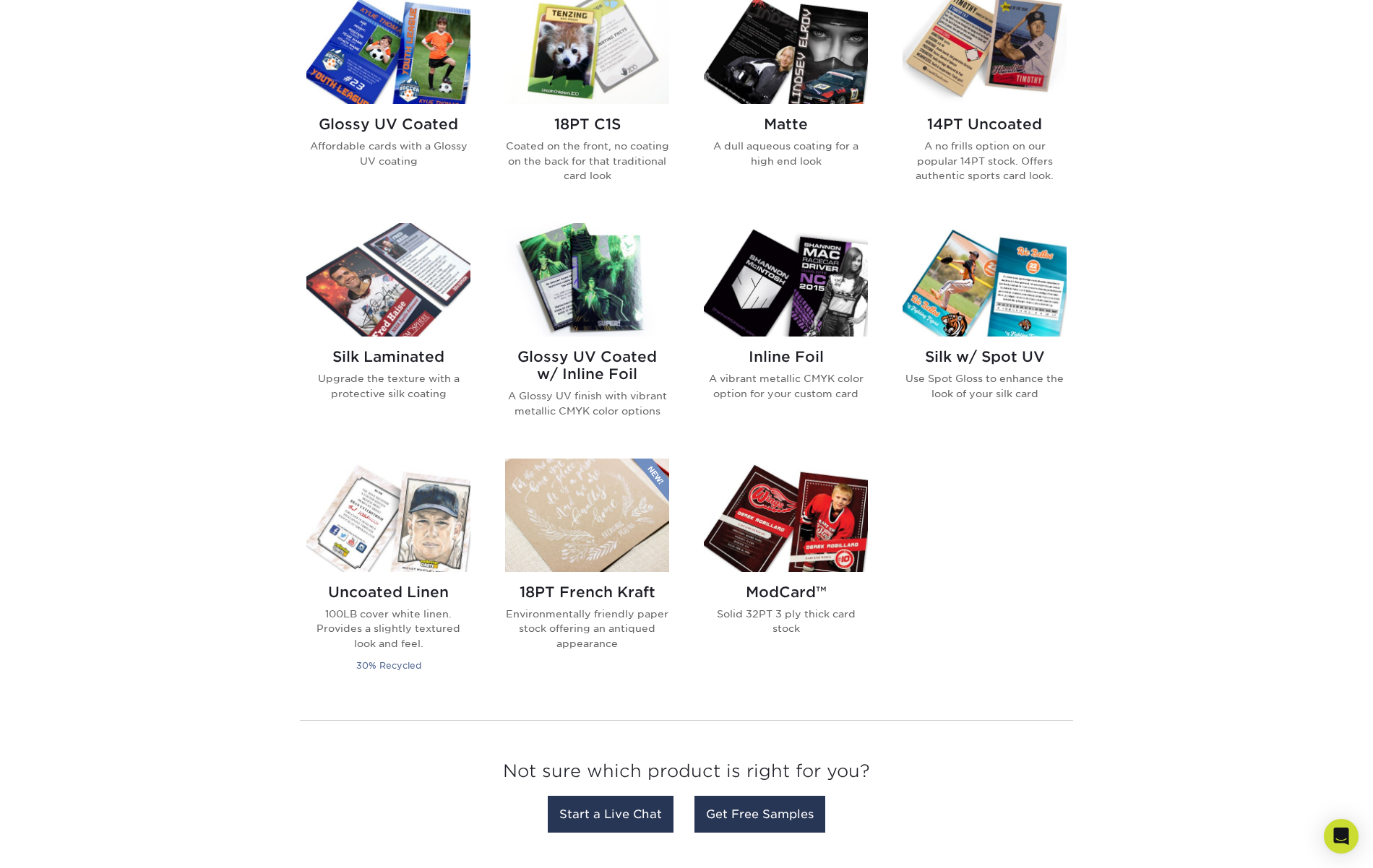
click at [795, 297] on img at bounding box center [786, 280] width 164 height 113
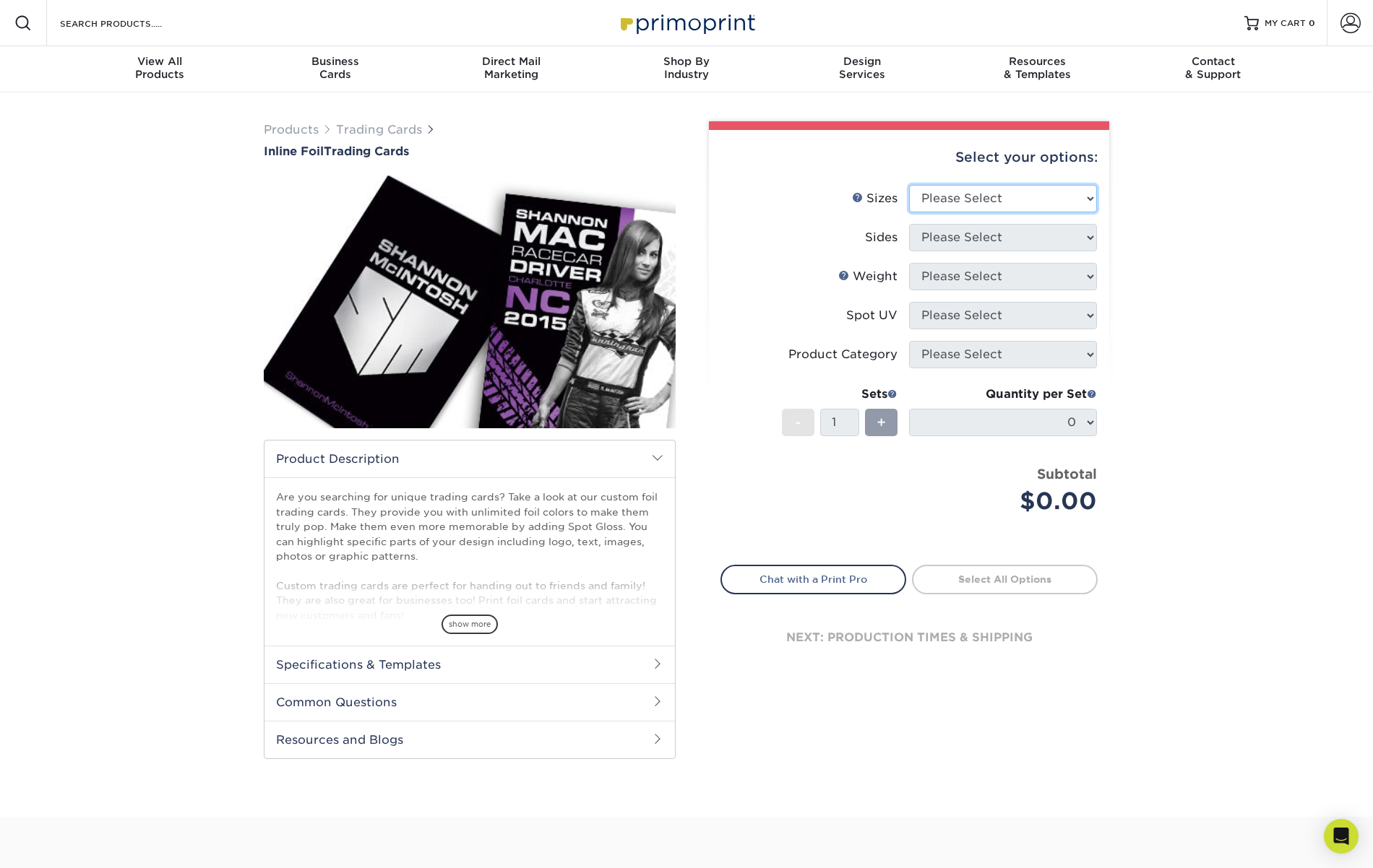
click at [969, 199] on select "Please Select 2.5" x 3.5"" at bounding box center [1002, 199] width 188 height 28
select select "2.50x3.50"
click at [909, 185] on select "Please Select 2.5" x 3.5"" at bounding box center [1002, 199] width 188 height 28
click at [957, 233] on select "Please Select Print Both Sides - Foil Back Only Print Both Sides - Foil Both Si…" at bounding box center [1002, 238] width 188 height 28
select select "2ba18f74-0f96-487e-8b6e-985b404b3305"
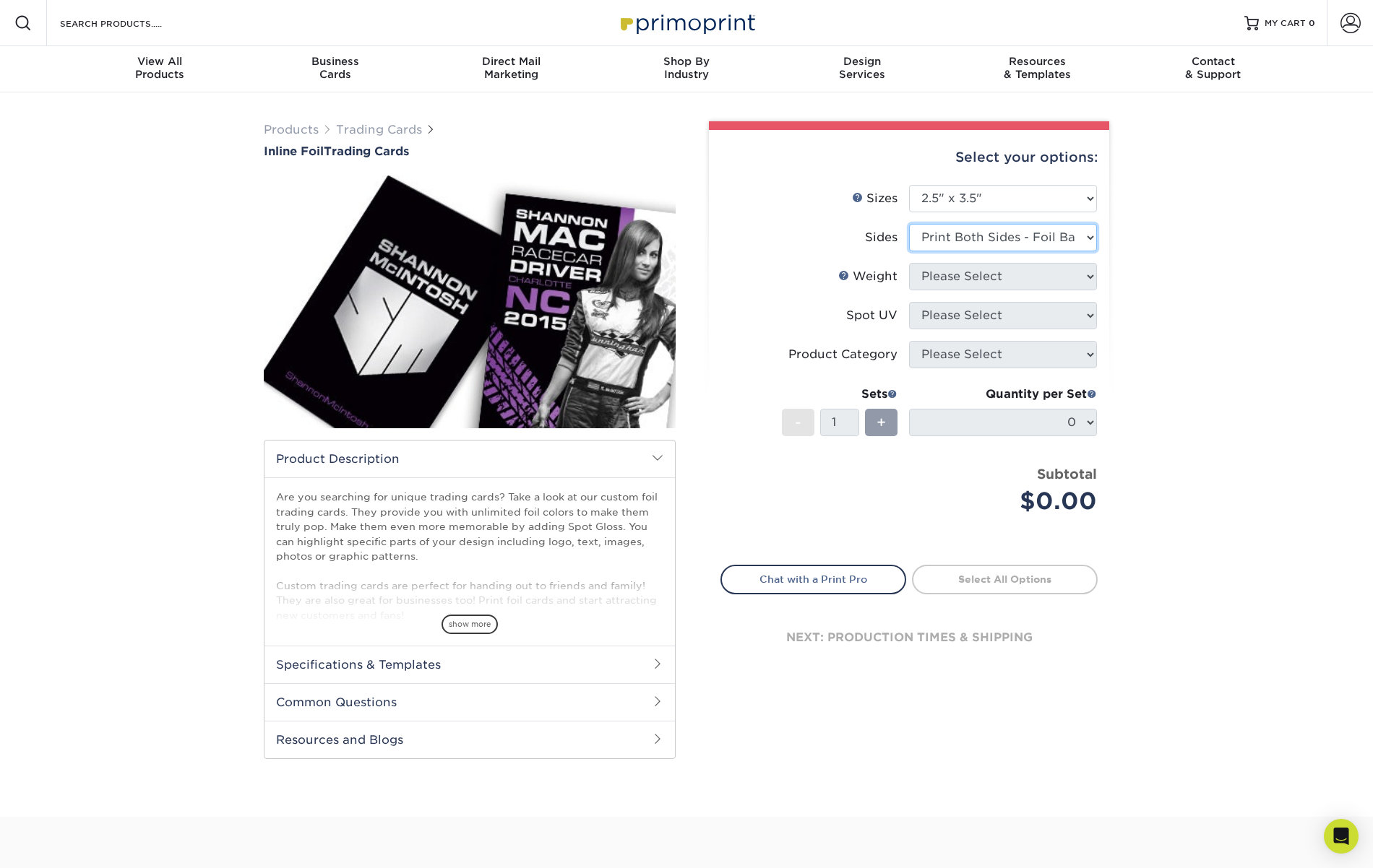
click at [909, 224] on select "Please Select Print Both Sides - Foil Back Only Print Both Sides - Foil Both Si…" at bounding box center [1002, 238] width 188 height 28
click at [965, 273] on select "Please Select 16PT" at bounding box center [1002, 277] width 188 height 28
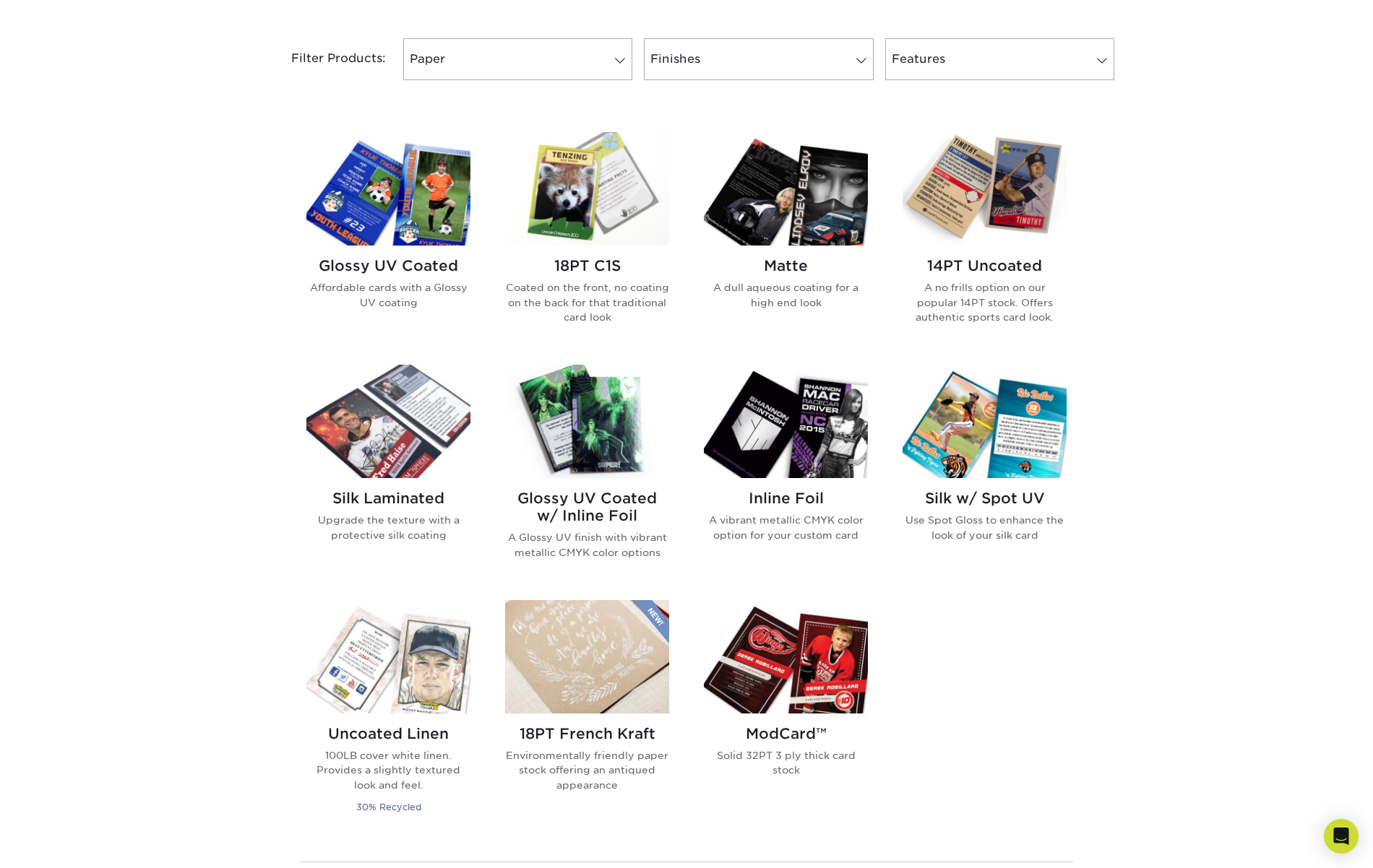
scroll to position [601, 0]
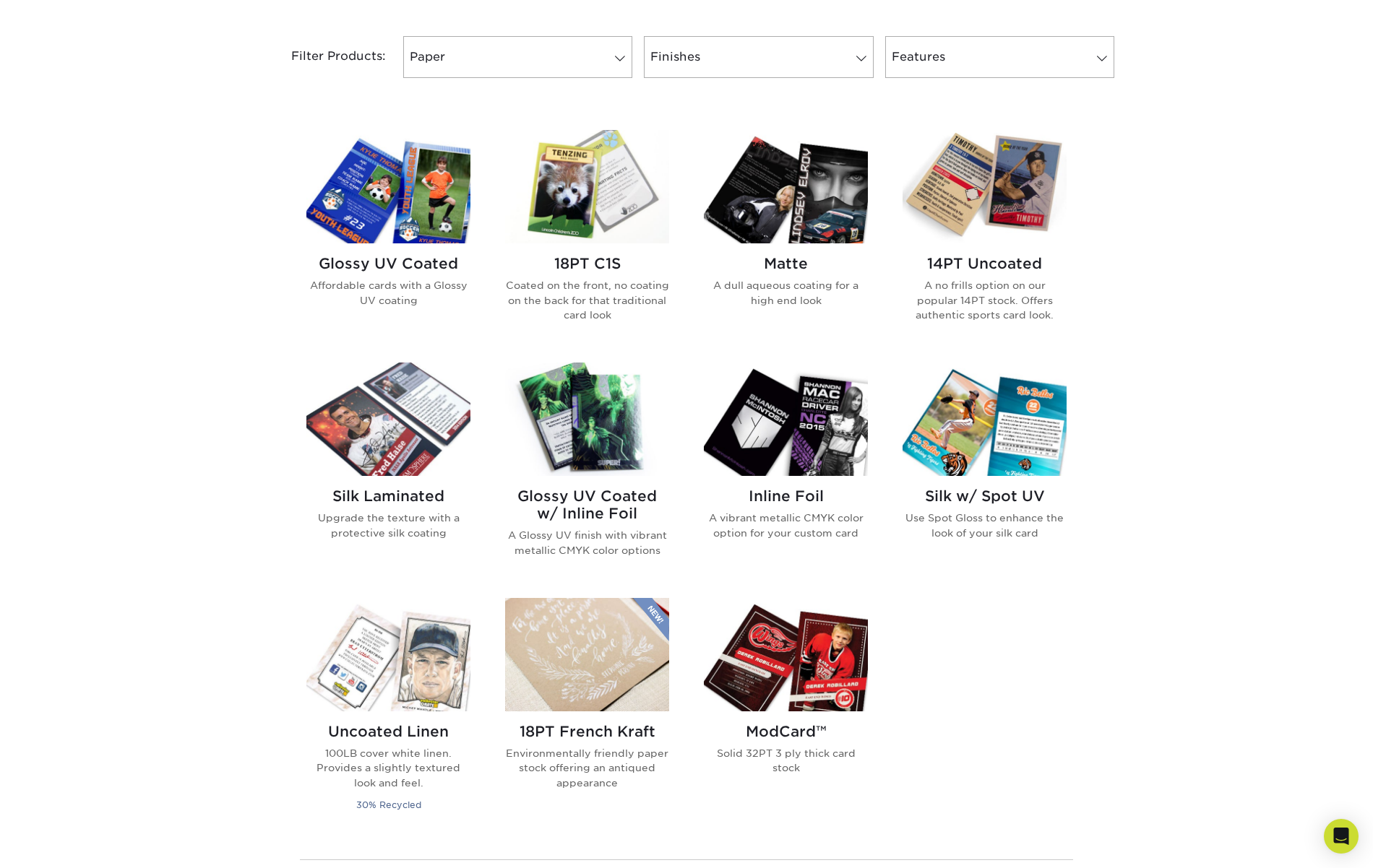
click at [822, 678] on img at bounding box center [786, 655] width 164 height 113
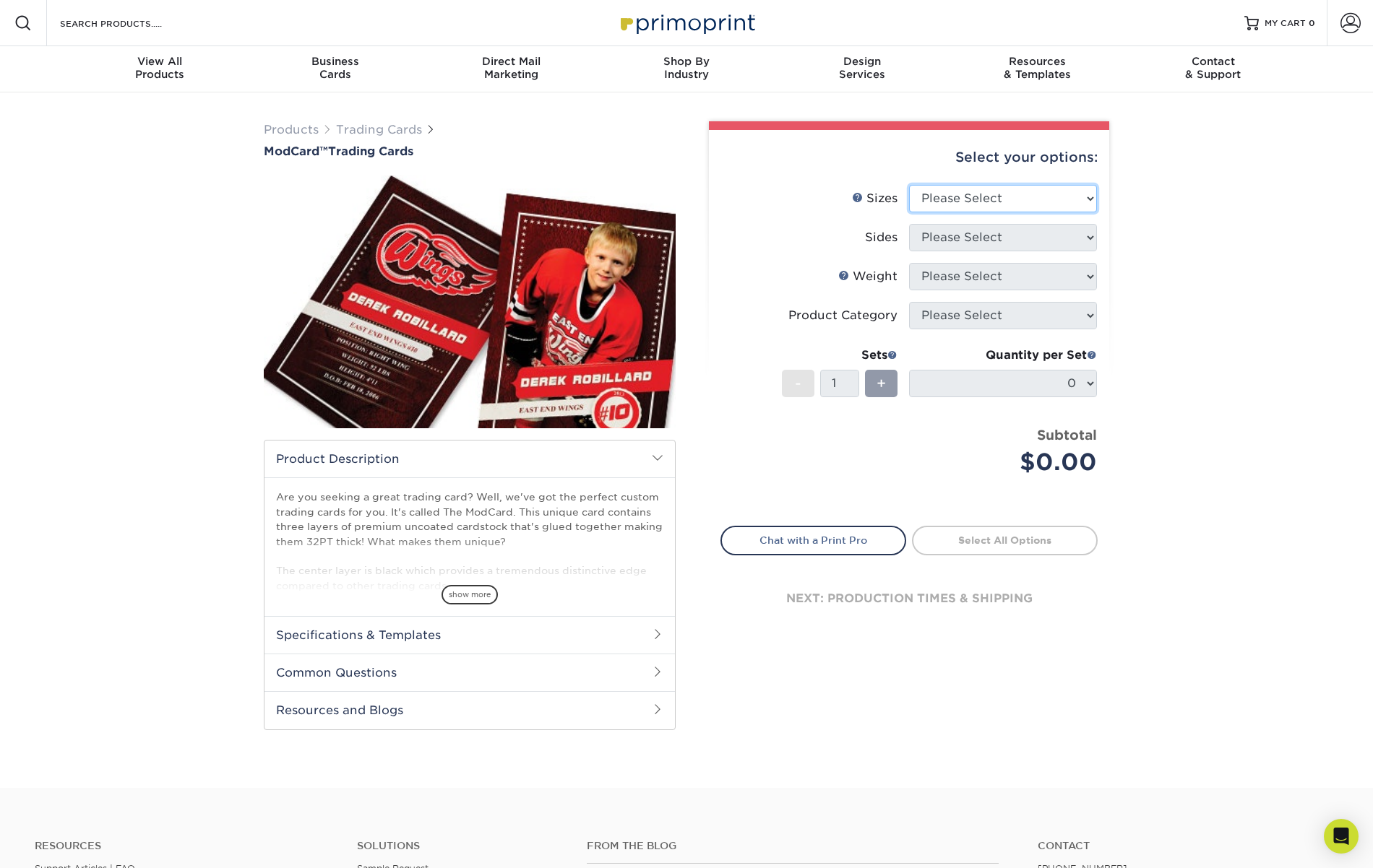
click at [989, 205] on select "Please Select 2.5" x 3.5"" at bounding box center [1002, 199] width 188 height 28
select select "2.50x3.50"
click at [909, 185] on select "Please Select 2.5" x 3.5"" at bounding box center [1002, 199] width 188 height 28
click at [987, 237] on select "Please Select Print Both Sides Print Front Only" at bounding box center [1002, 238] width 188 height 28
select select "13abbda7-1d64-4f25-8bb2-c179b224825d"
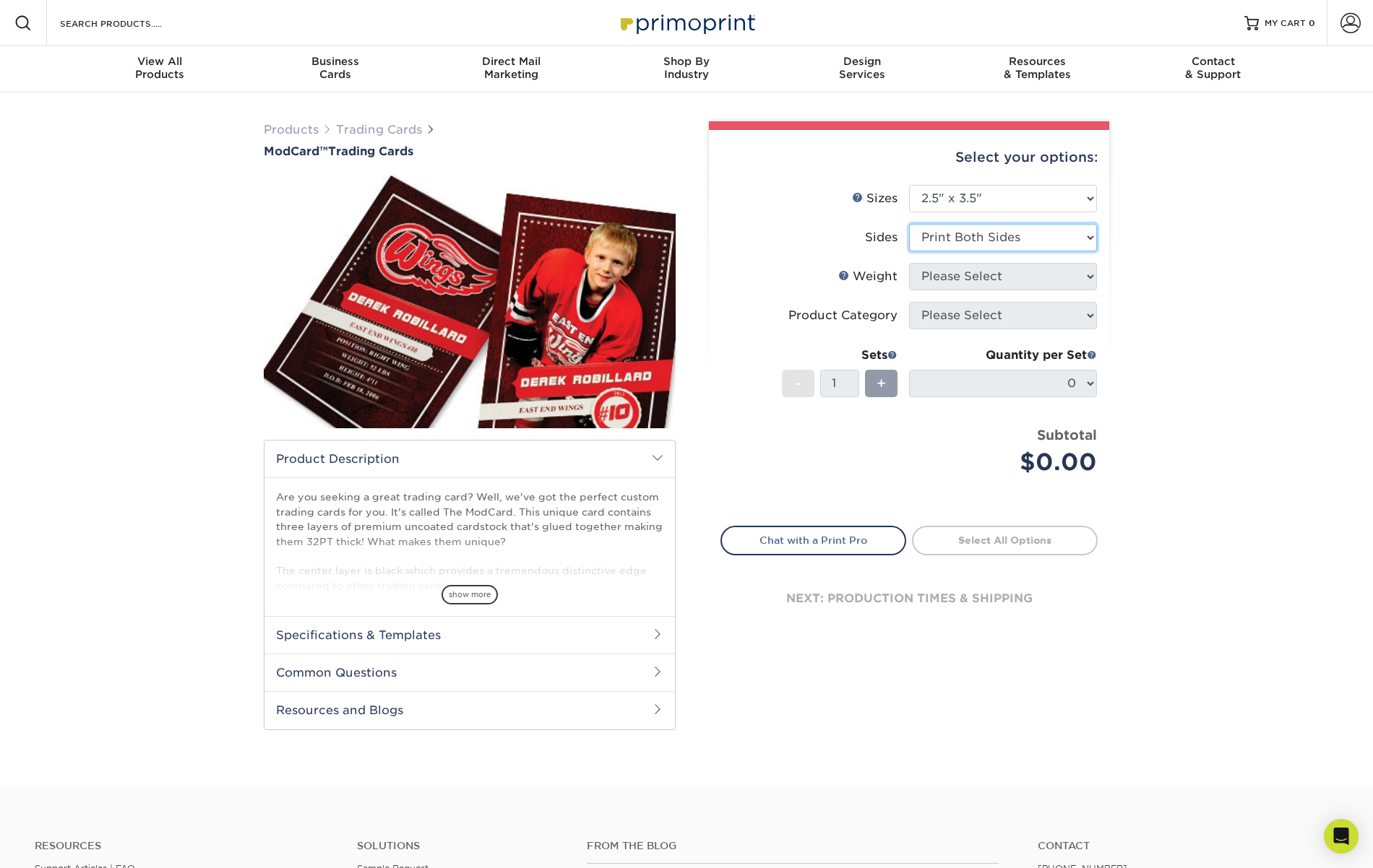
click at [909, 224] on select "Please Select Print Both Sides Print Front Only" at bounding box center [1002, 238] width 188 height 28
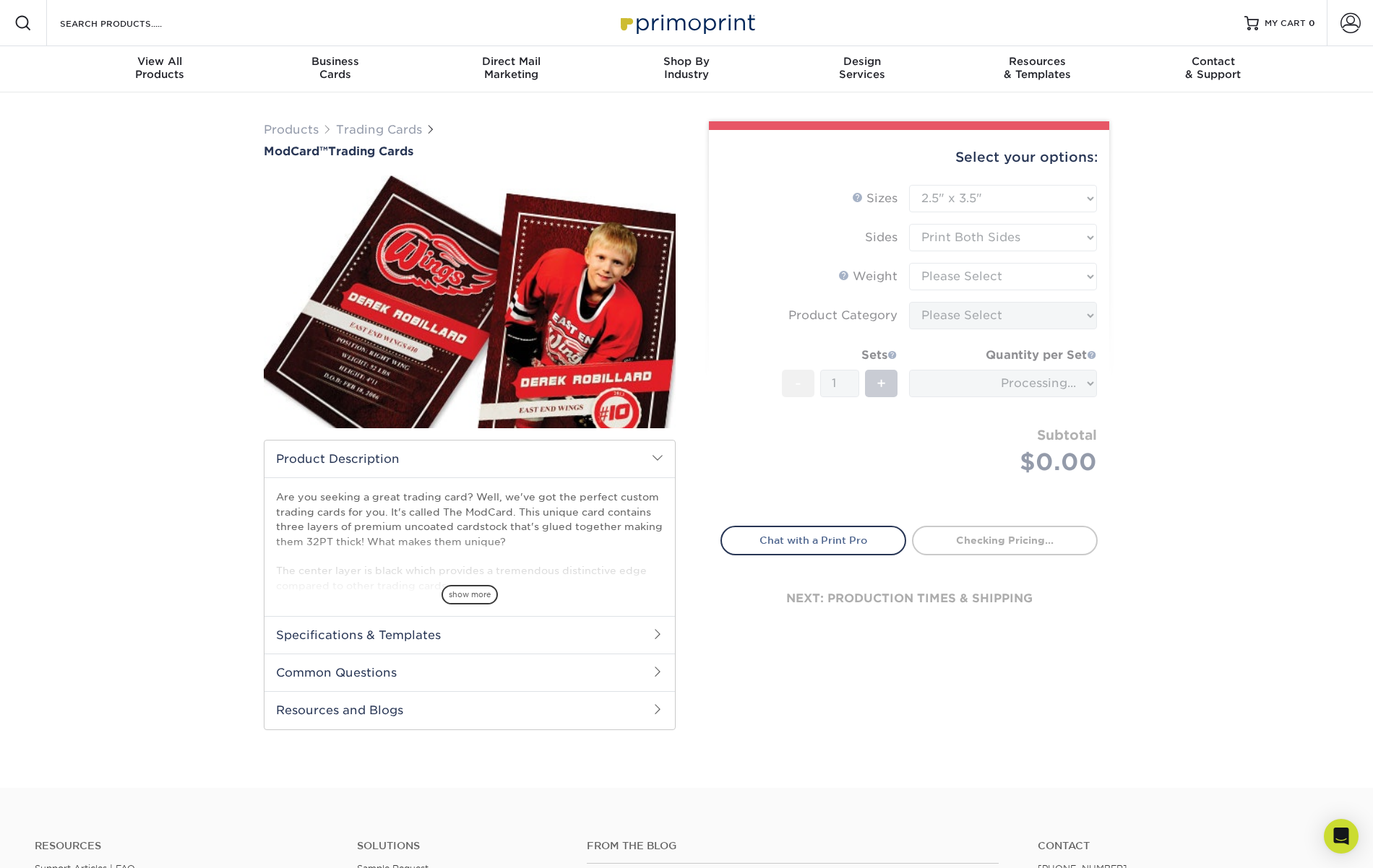
click at [986, 284] on form "Sizes Help Sizes Please Select 2.5" x 3.5" Sides Please Select Coating" at bounding box center [909, 346] width 377 height 324
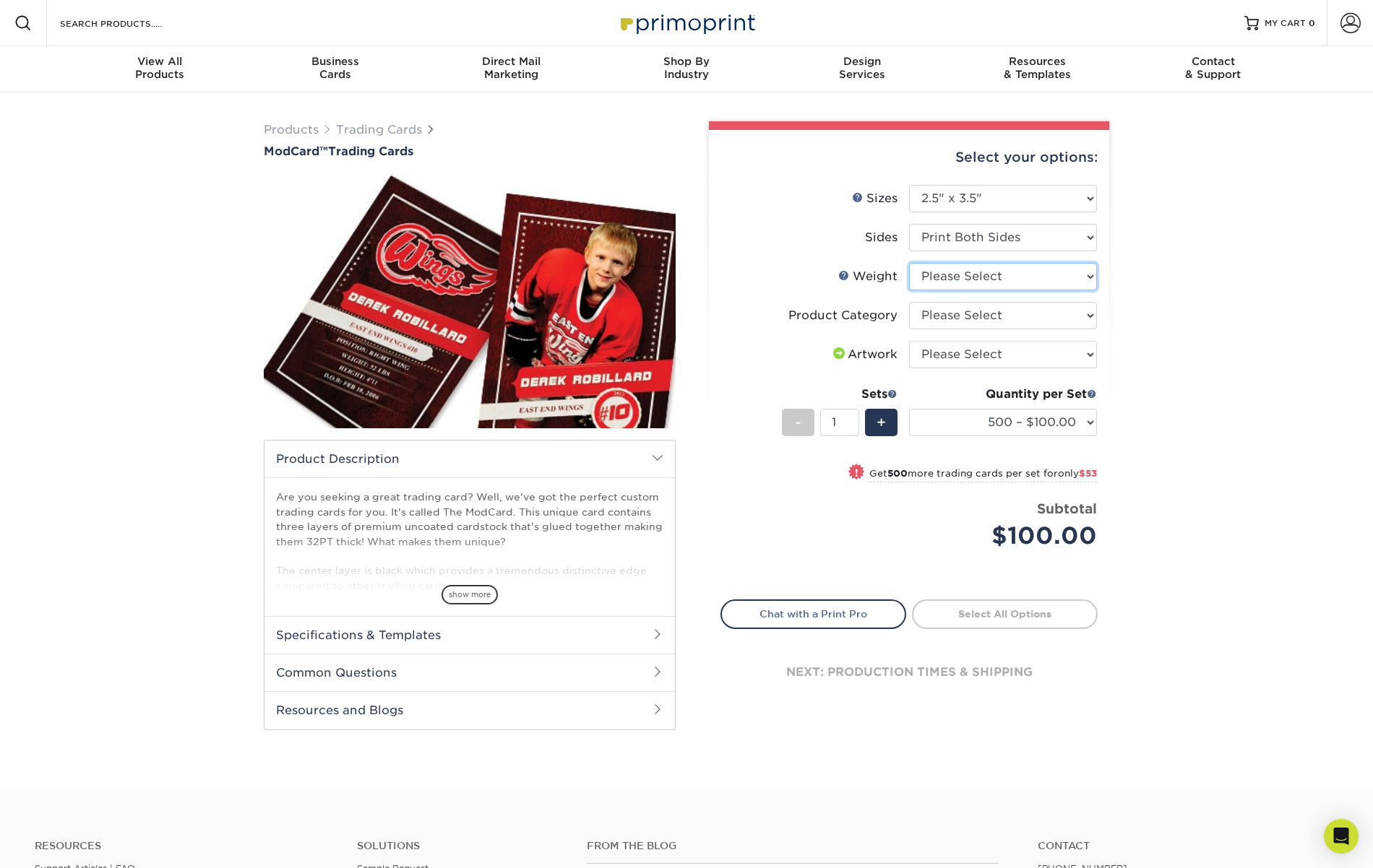
click at [986, 278] on select "Please Select 32PTUCBLK" at bounding box center [1002, 277] width 188 height 28
select select "32PTUCBLK"
click at [909, 263] on select "Please Select 32PTUCBLK" at bounding box center [1002, 277] width 188 height 28
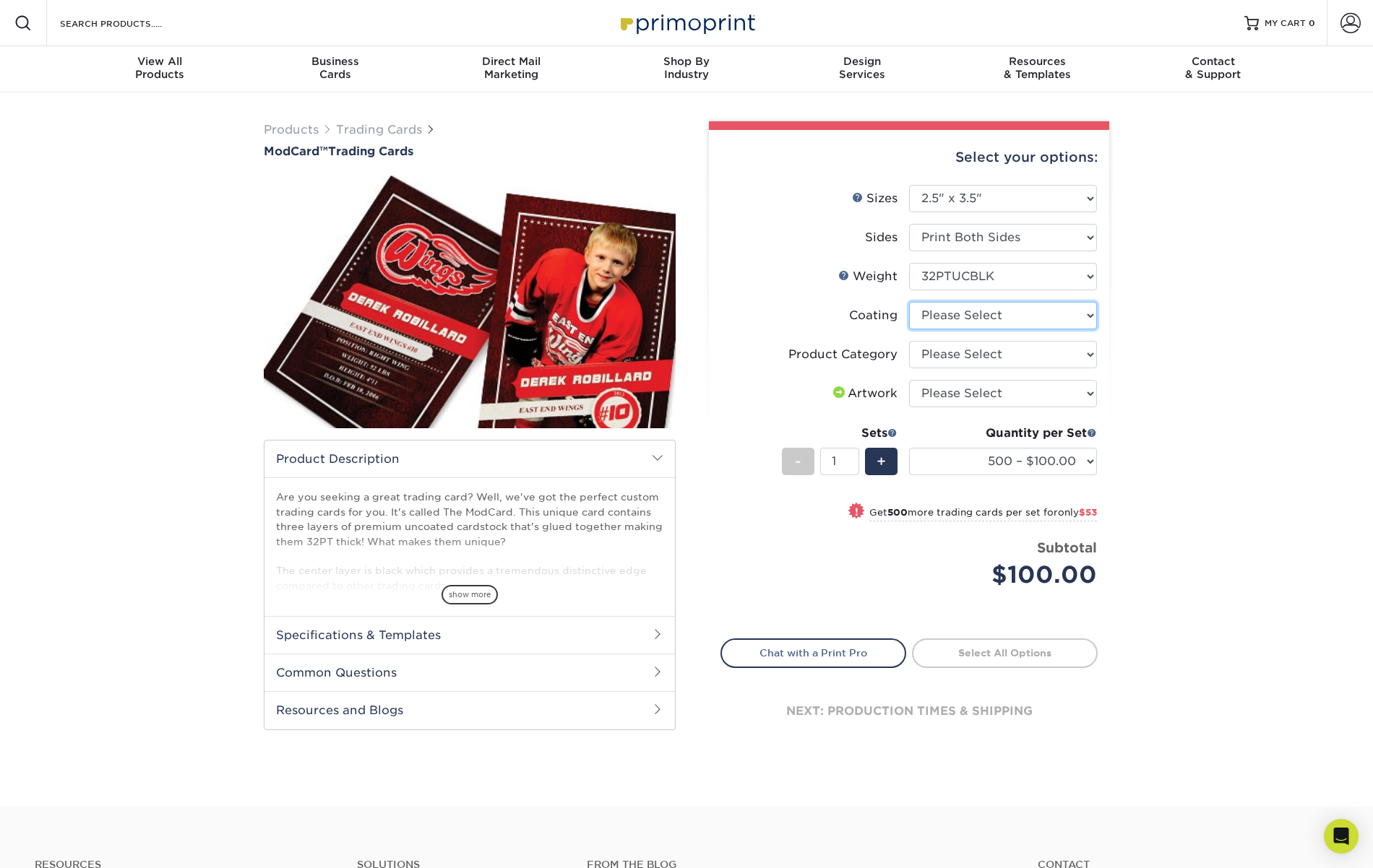
click at [989, 311] on select at bounding box center [1002, 315] width 188 height 28
click at [909, 302] on select at bounding box center [1002, 315] width 188 height 28
click at [987, 351] on select "Please Select Trading Cards" at bounding box center [1002, 355] width 188 height 28
select select "c2f9bce9-36c2-409d-b101-c29d9d031e18"
click at [909, 341] on select "Please Select Trading Cards" at bounding box center [1002, 355] width 188 height 28
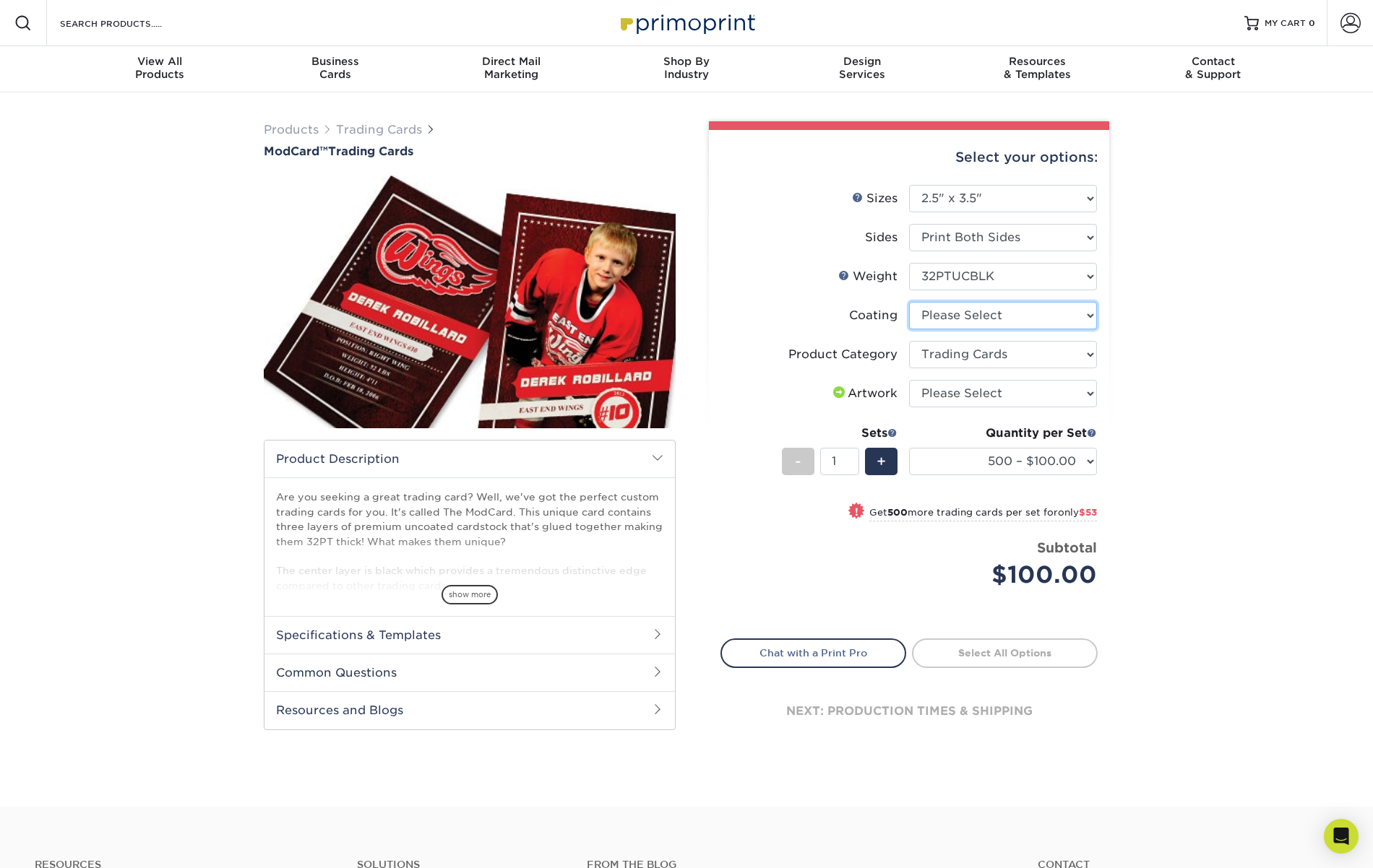
click at [972, 309] on select at bounding box center [1002, 315] width 188 height 28
click at [1014, 392] on select "Please Select I will upload files I need a design - $100" at bounding box center [1002, 394] width 188 height 28
select select "upload"
click at [909, 380] on select "Please Select I will upload files I need a design - $100" at bounding box center [1002, 394] width 188 height 28
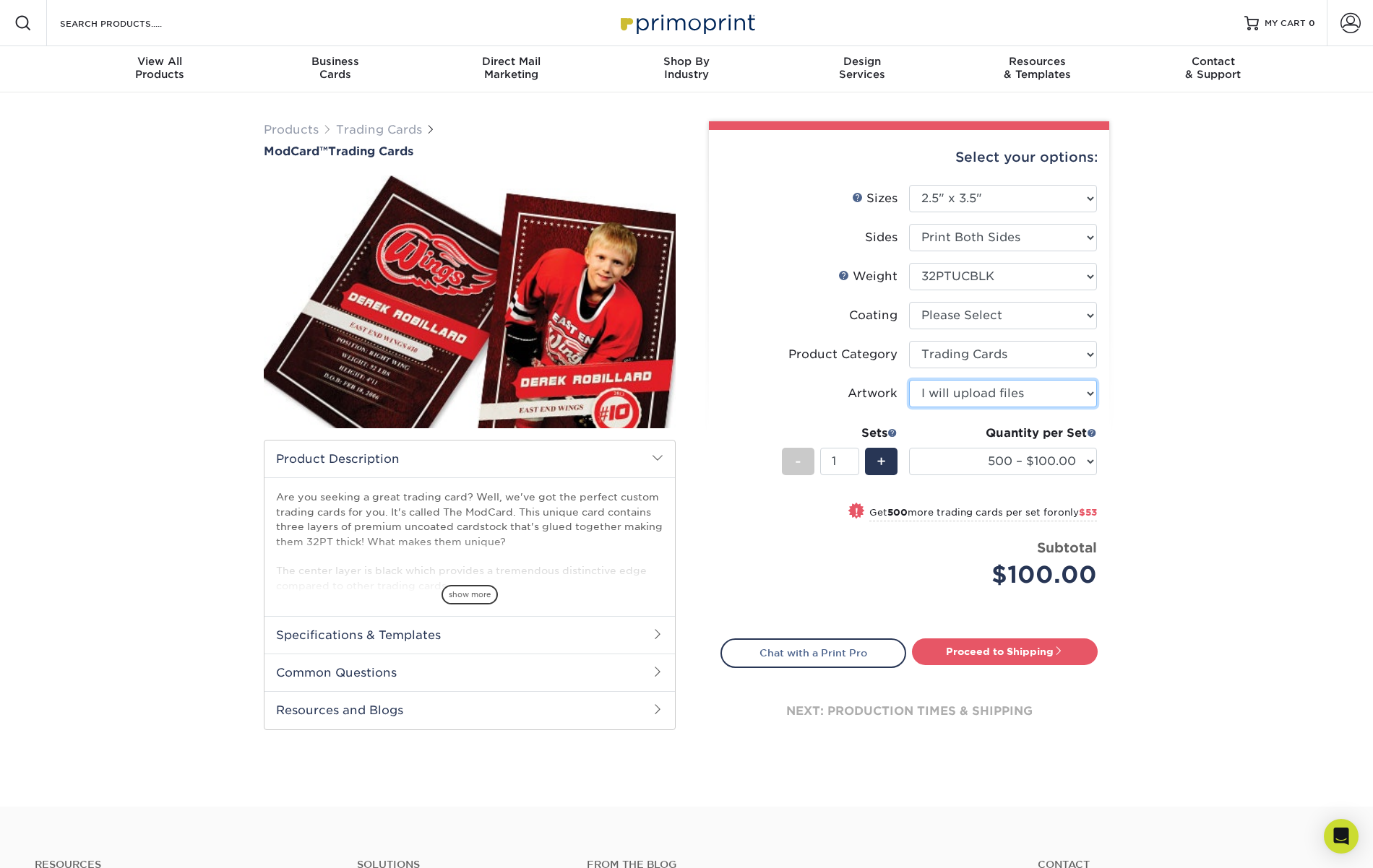
scroll to position [3, 0]
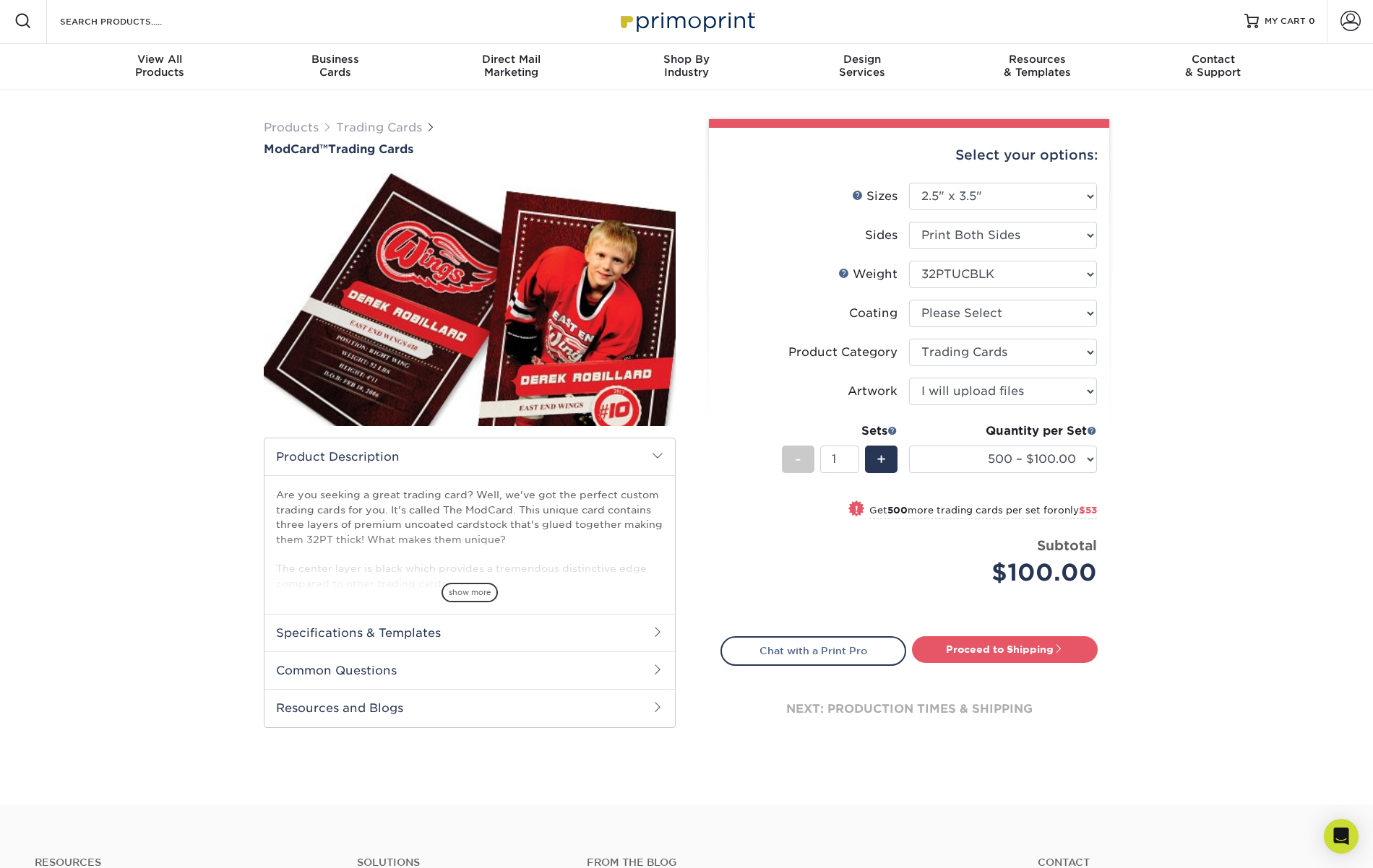
click at [1023, 442] on div "Quantity per Set 500 – $100.00 1000 – $153.00 (Price includes envelopes)" at bounding box center [1002, 456] width 188 height 67
click at [1023, 447] on select "500 – $100.00 1000 – $153.00" at bounding box center [1002, 460] width 188 height 28
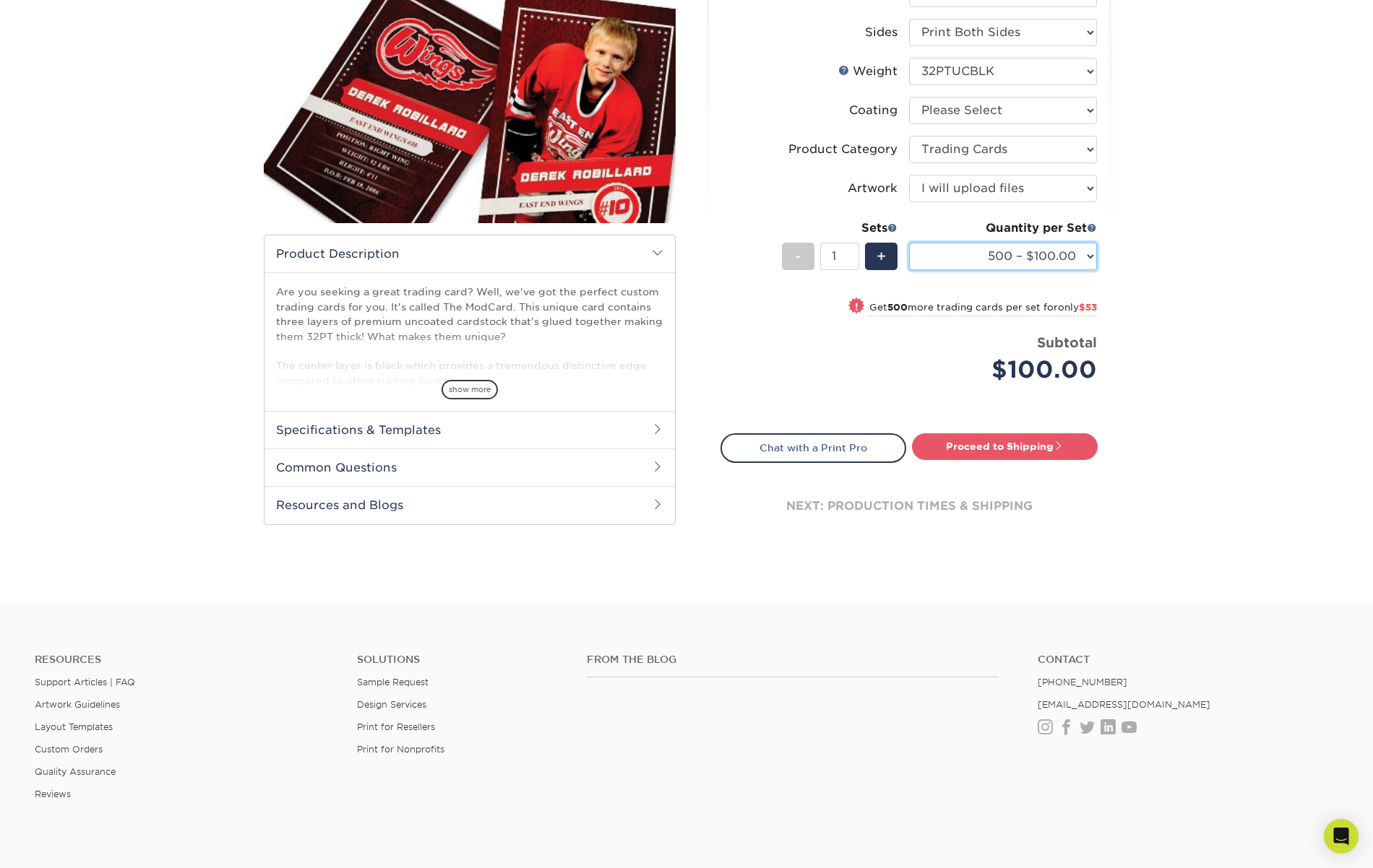
scroll to position [273, 0]
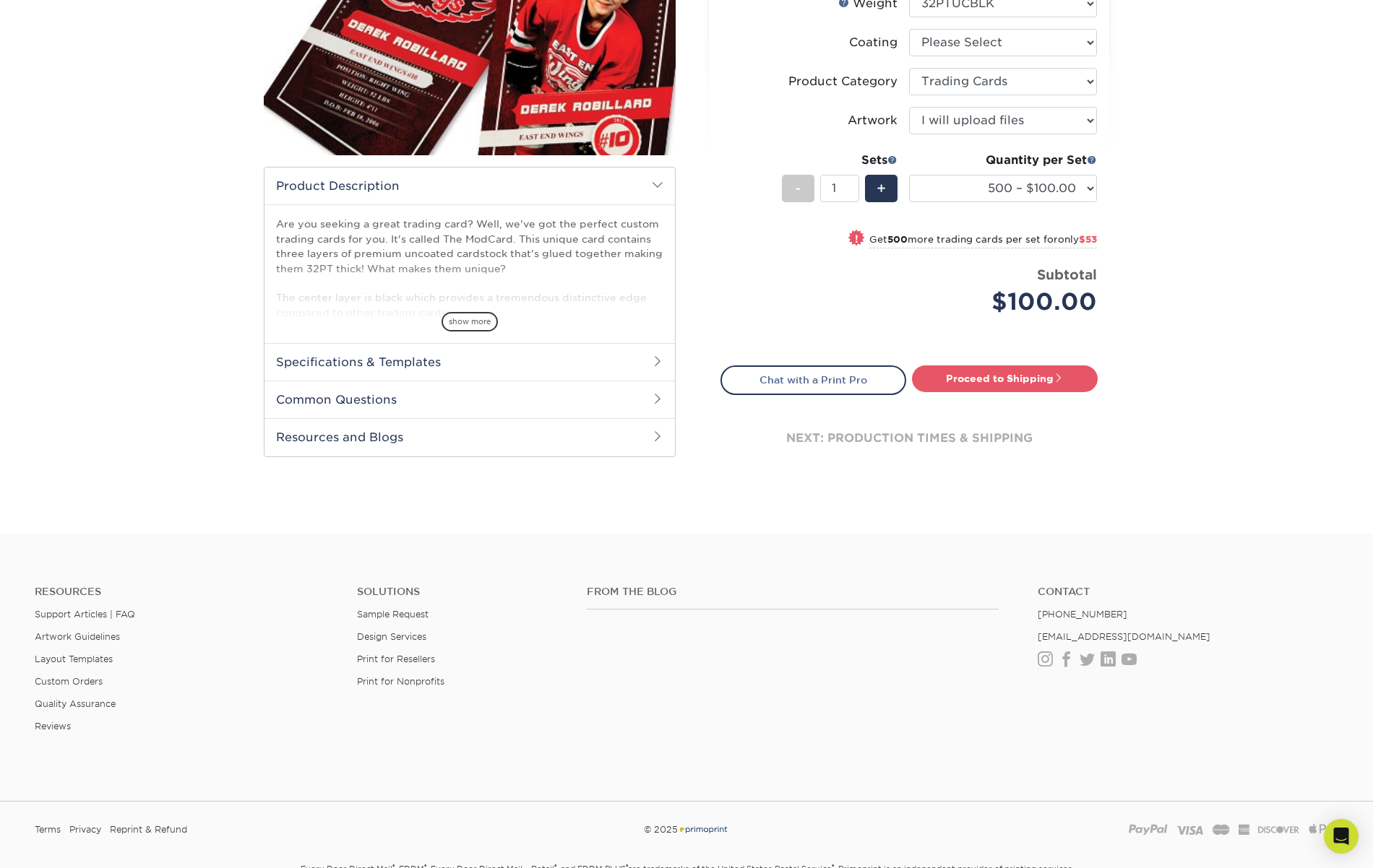
click at [466, 365] on h2 "Specifications & Templates" at bounding box center [469, 362] width 410 height 38
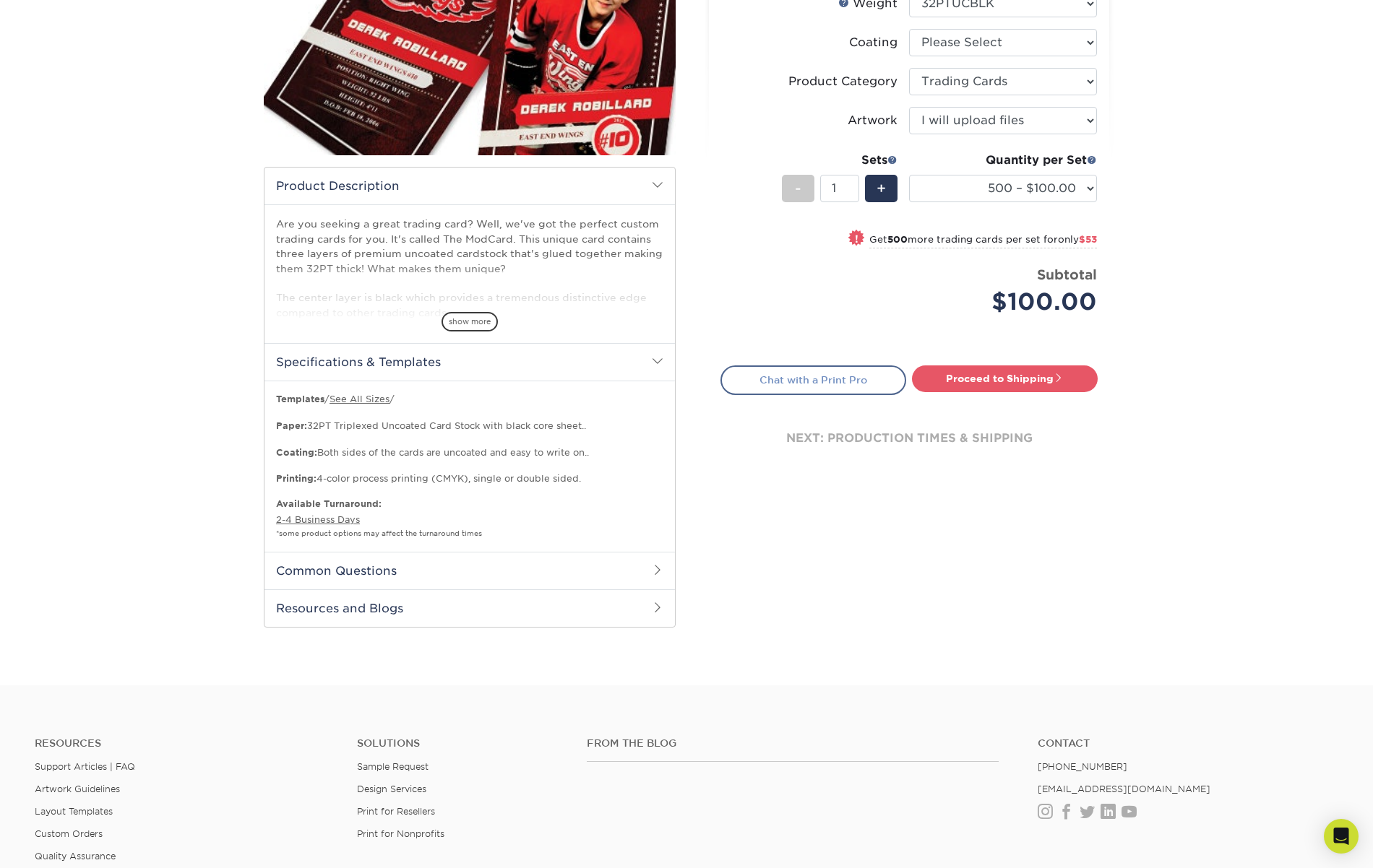
click at [835, 388] on link "Chat with a Print Pro" at bounding box center [813, 380] width 186 height 29
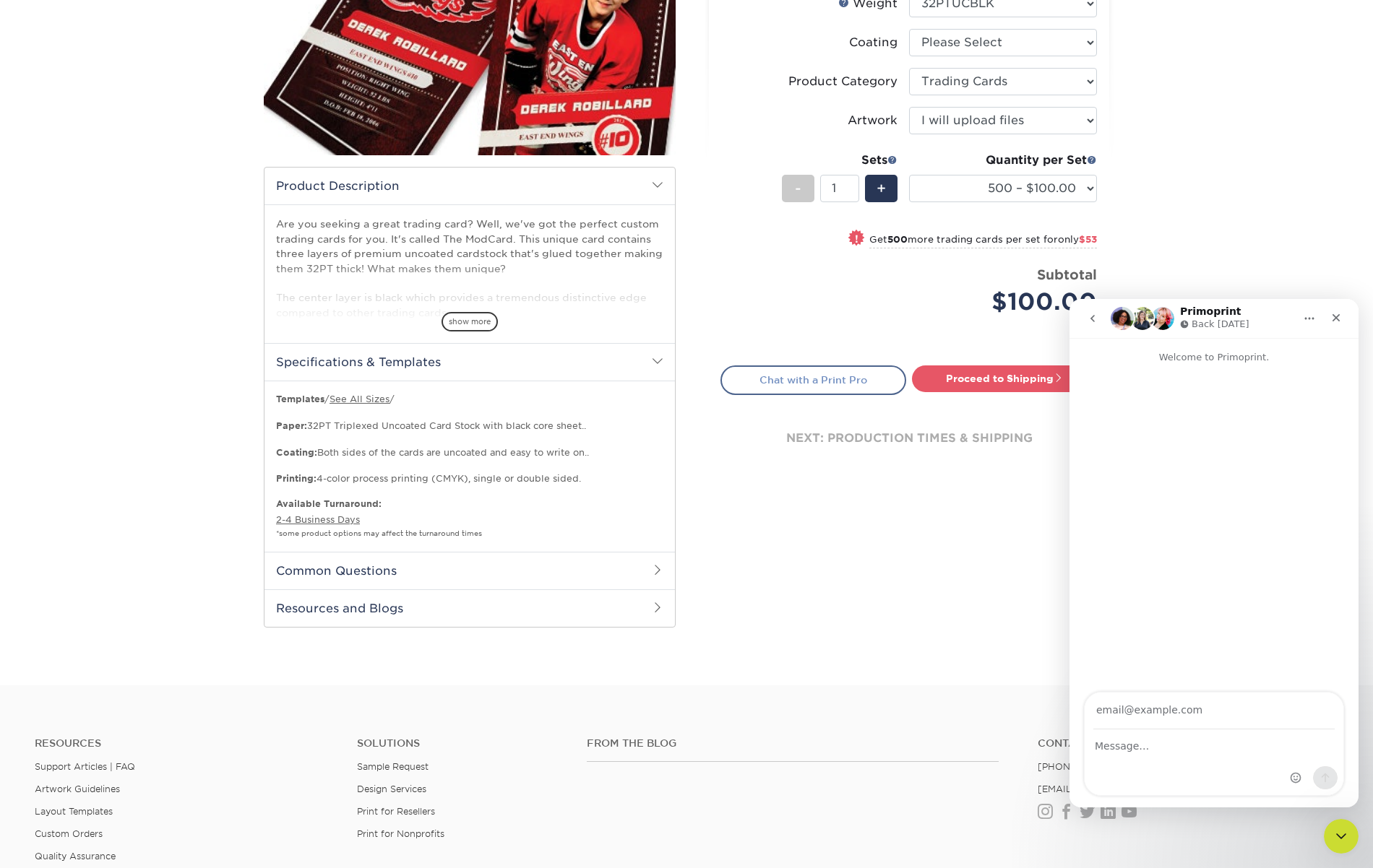
scroll to position [274, 0]
click at [1266, 186] on div "Products Trading Cards ModCard™ Trading Cards show more Templates /" at bounding box center [686, 252] width 1373 height 866
click at [1342, 319] on div "Close" at bounding box center [1336, 318] width 26 height 26
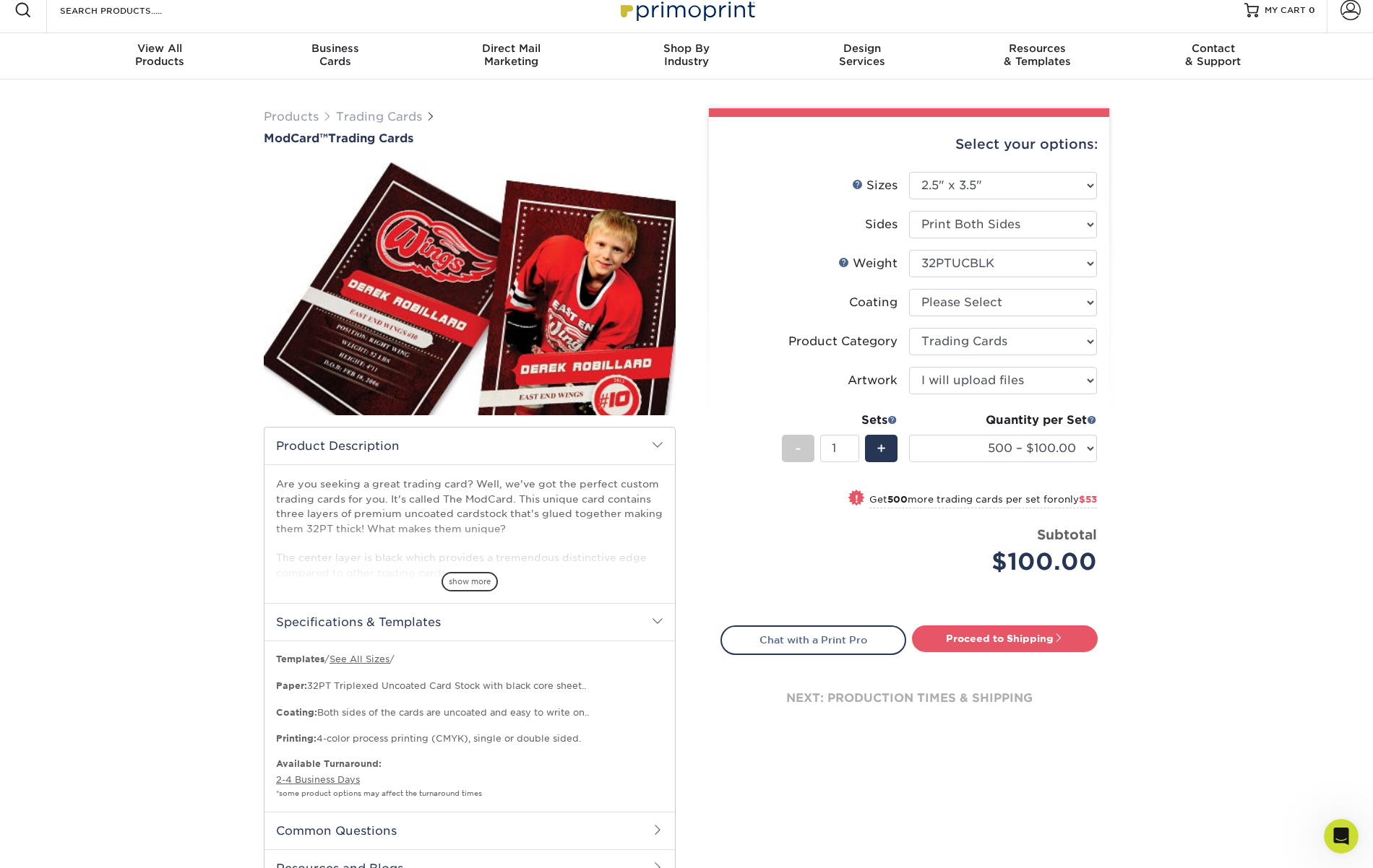
scroll to position [0, 0]
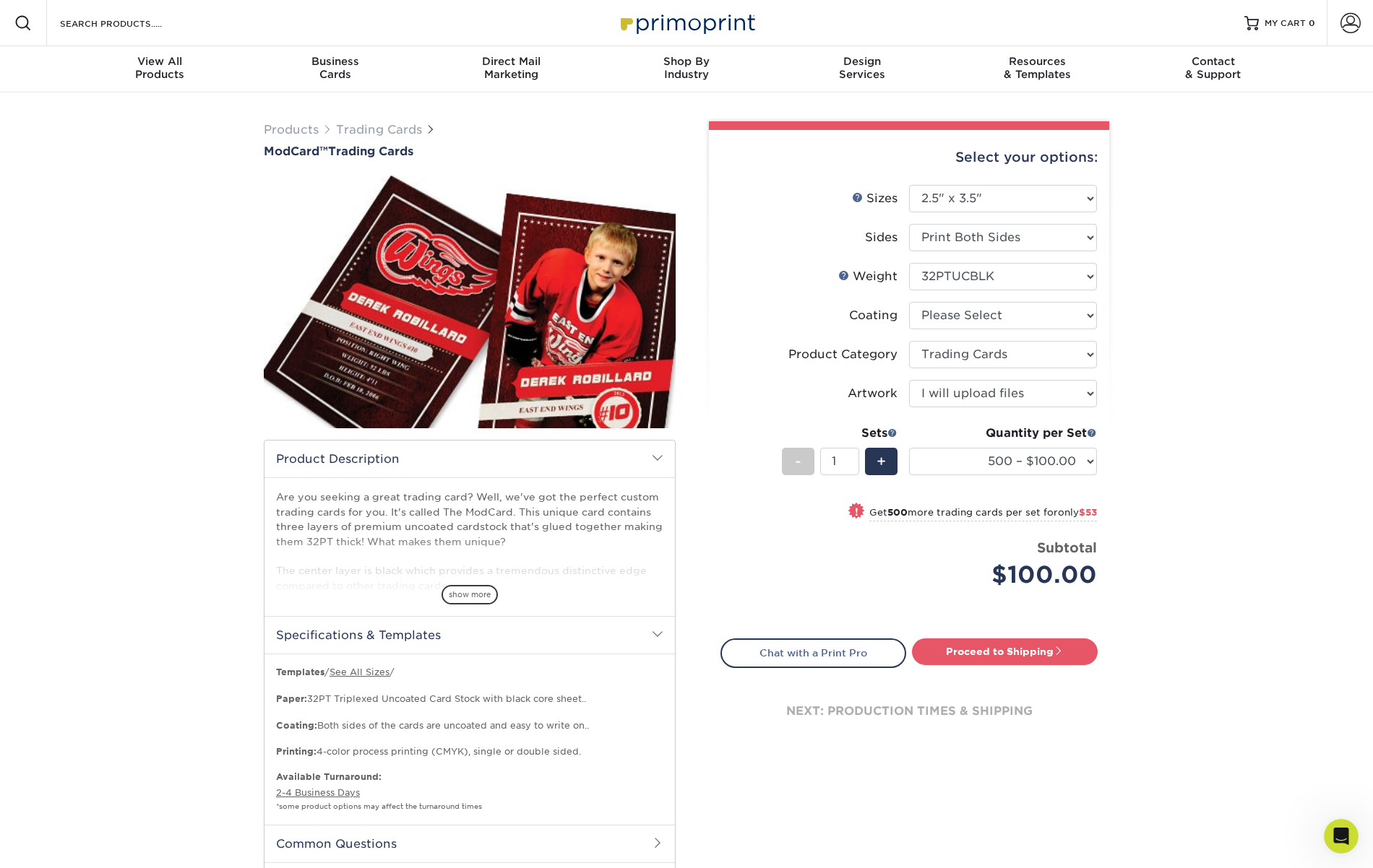
click at [959, 238] on select "Please Select Print Both Sides Print Front Only" at bounding box center [1002, 238] width 188 height 28
click at [943, 266] on select "Please Select 32PTUCBLK" at bounding box center [1002, 277] width 188 height 28
select select "-1"
click at [909, 263] on select "Please Select 32PTUCBLK" at bounding box center [1002, 277] width 188 height 28
select select "-1"
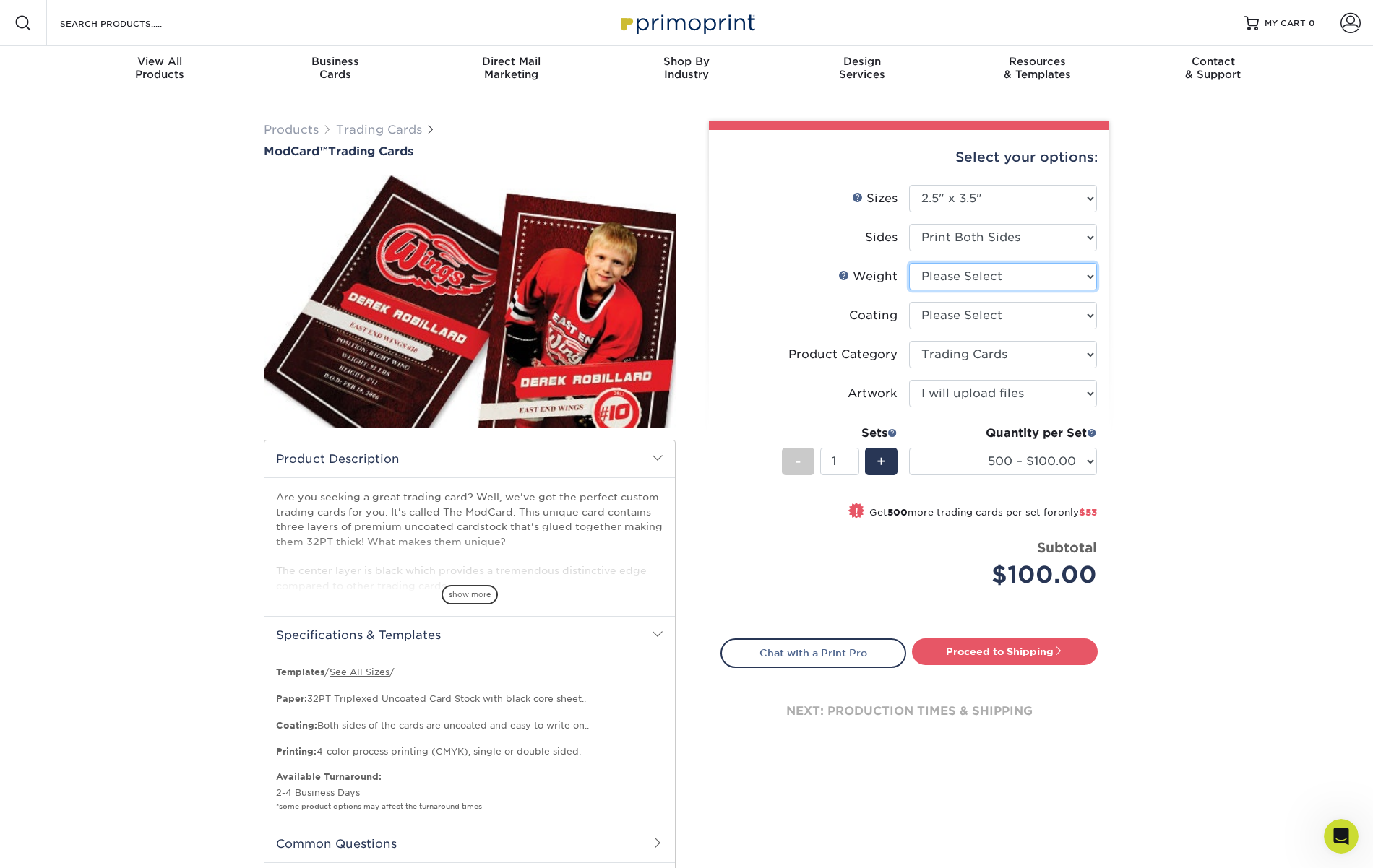
select select
select select "-1"
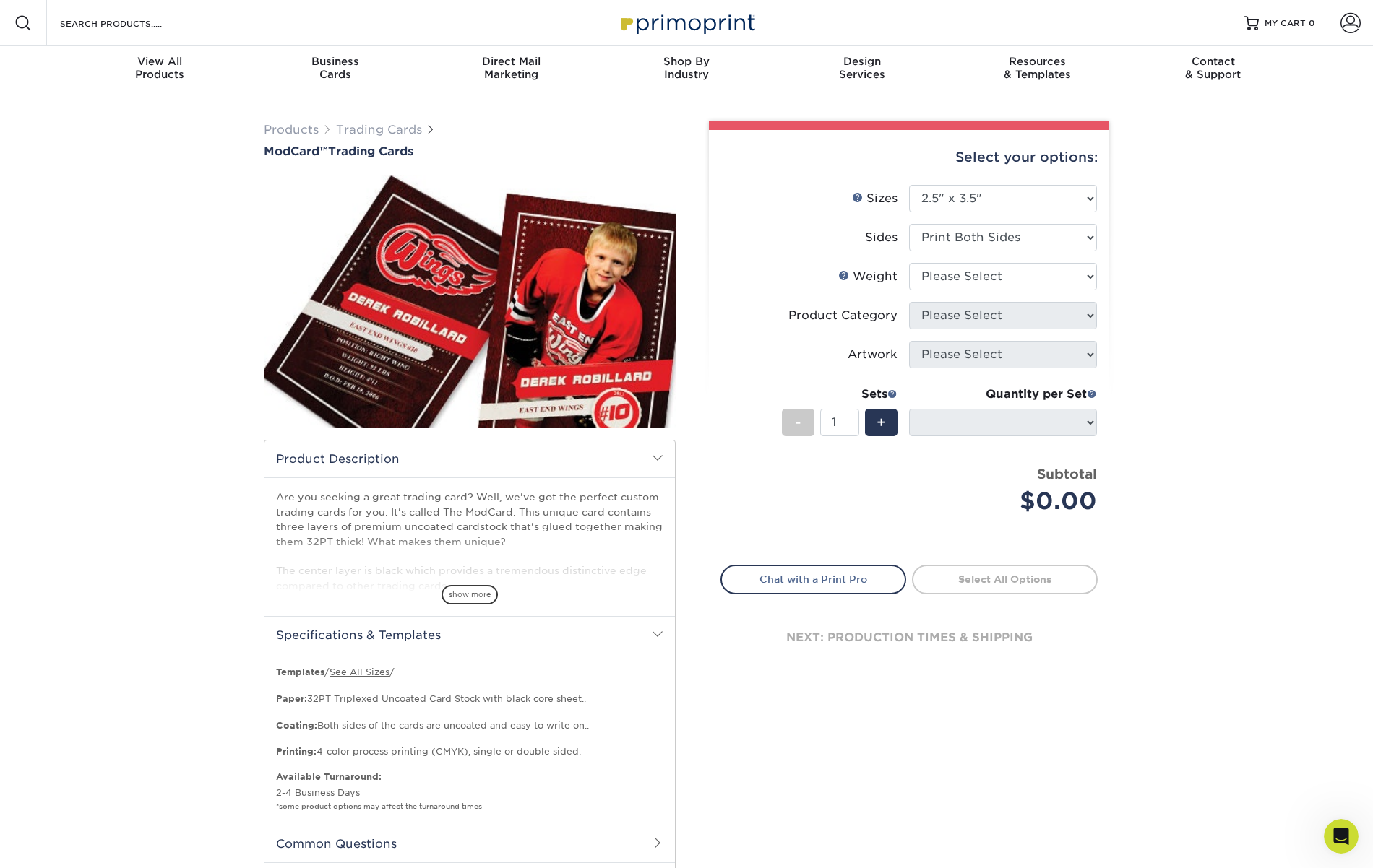
click at [781, 302] on li "Product Category Please Select Trading Cards" at bounding box center [909, 321] width 376 height 39
click at [477, 578] on div "show more" at bounding box center [469, 570] width 388 height 70
click at [475, 591] on span "show more" at bounding box center [470, 595] width 57 height 20
